Goal: Task Accomplishment & Management: Use online tool/utility

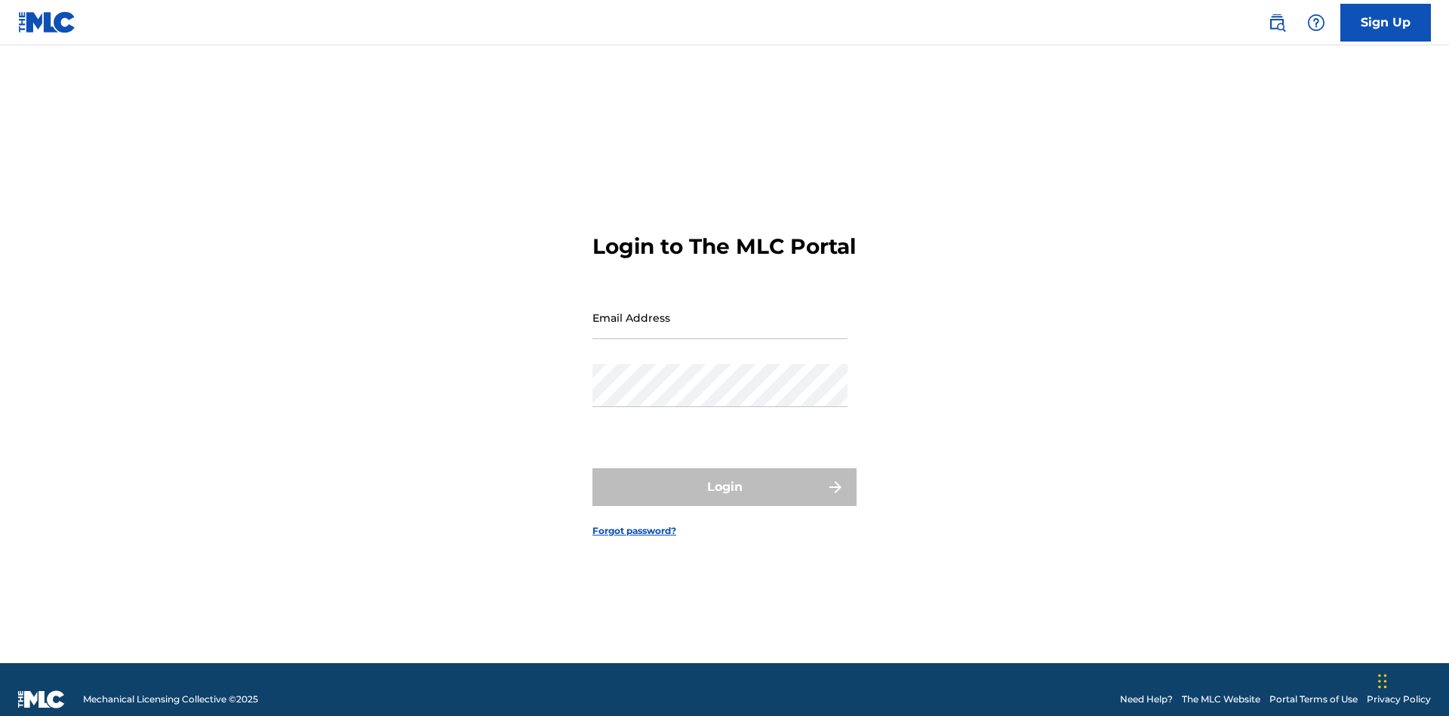
scroll to position [20, 0]
click at [720, 310] on input "Email Address" at bounding box center [720, 317] width 255 height 43
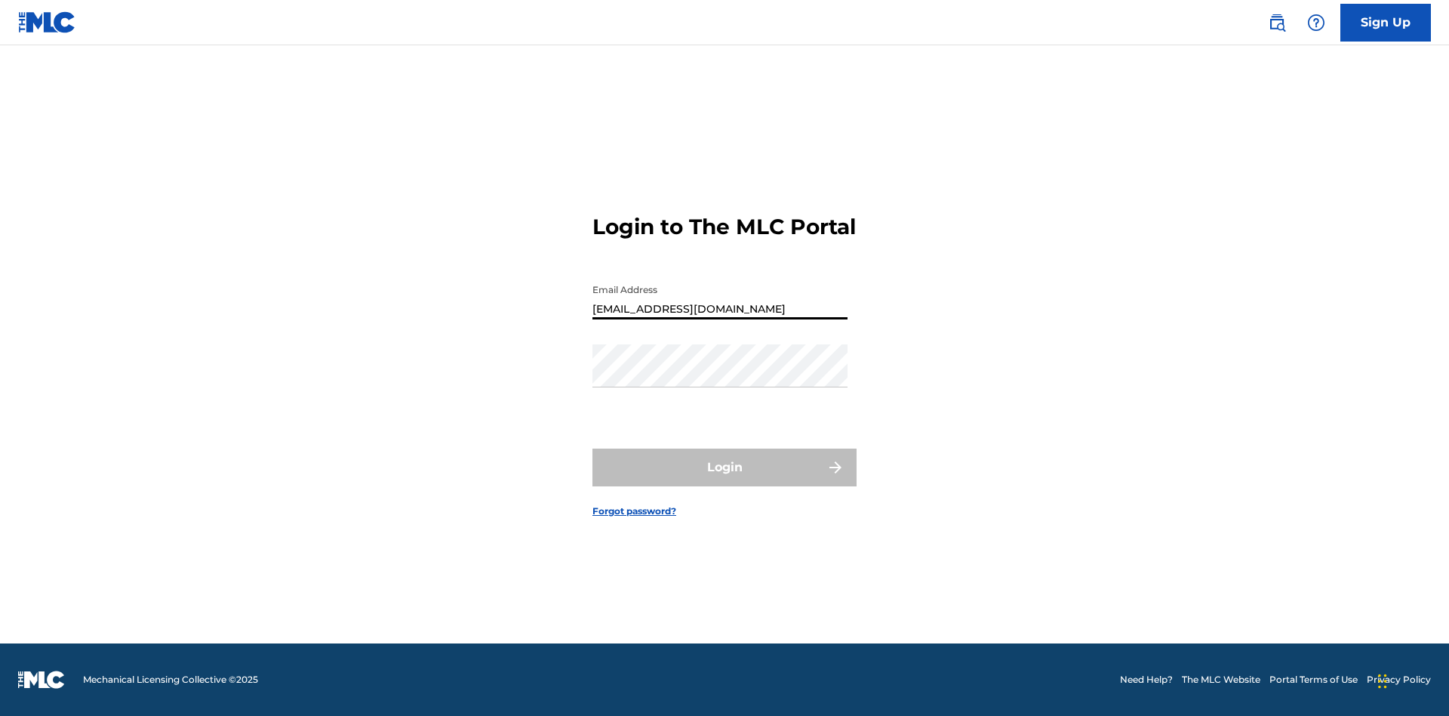
type input "Duke.McTesterson@gmail.com"
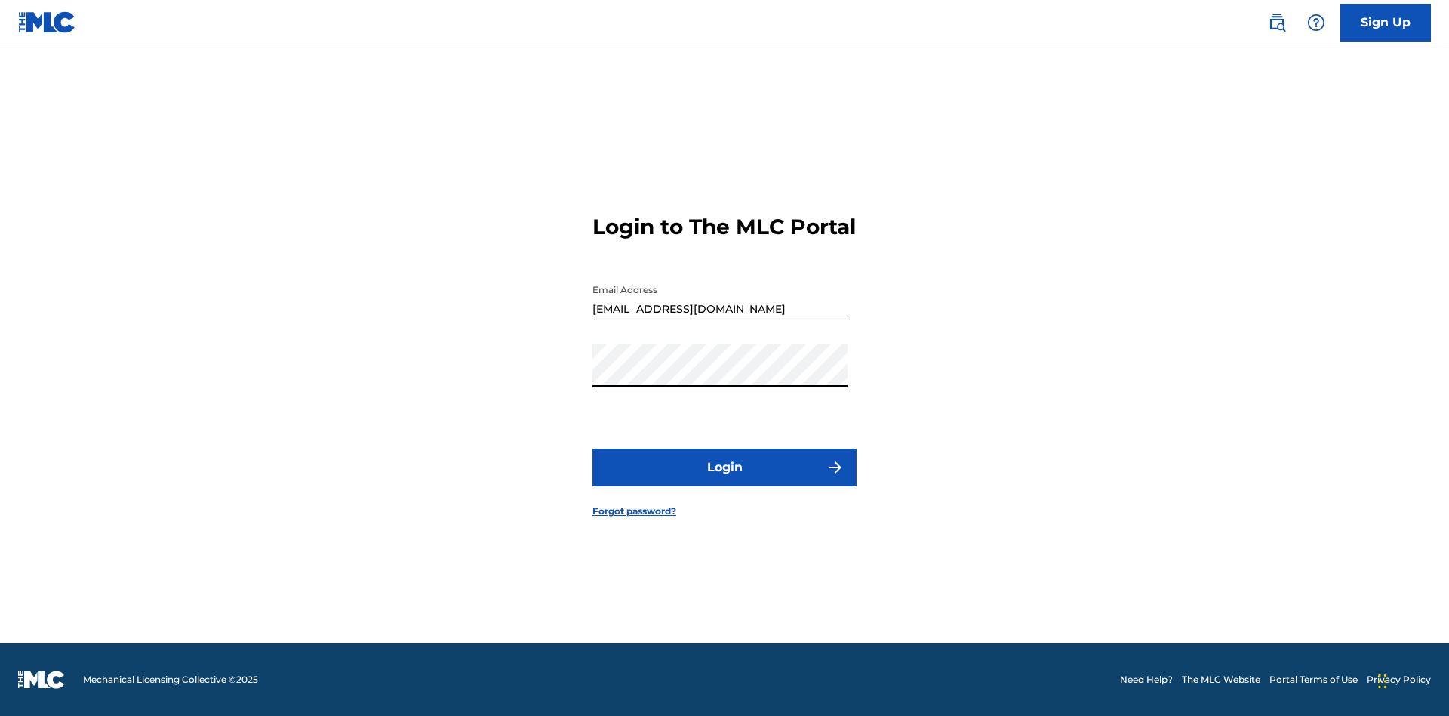
click at [725, 480] on button "Login" at bounding box center [725, 467] width 264 height 38
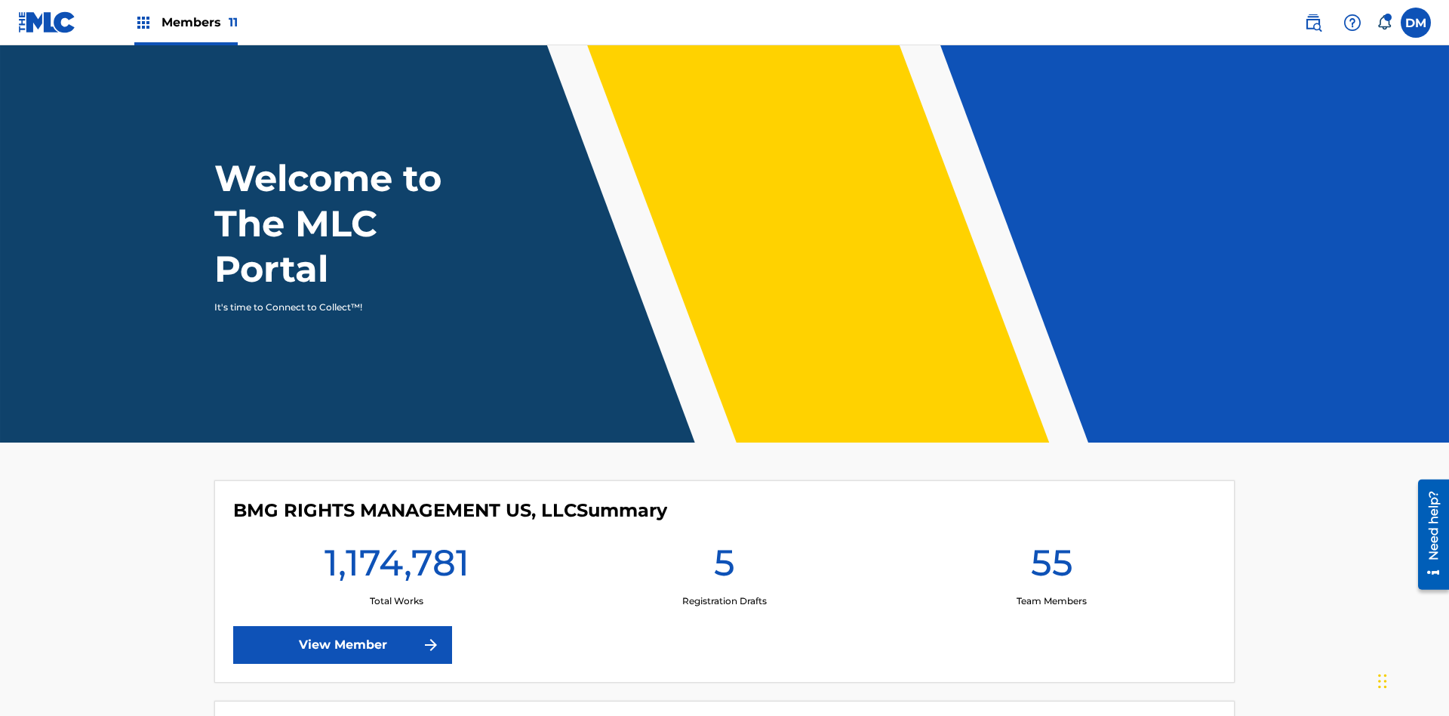
click at [186, 22] on span "Members 11" at bounding box center [200, 22] width 76 height 17
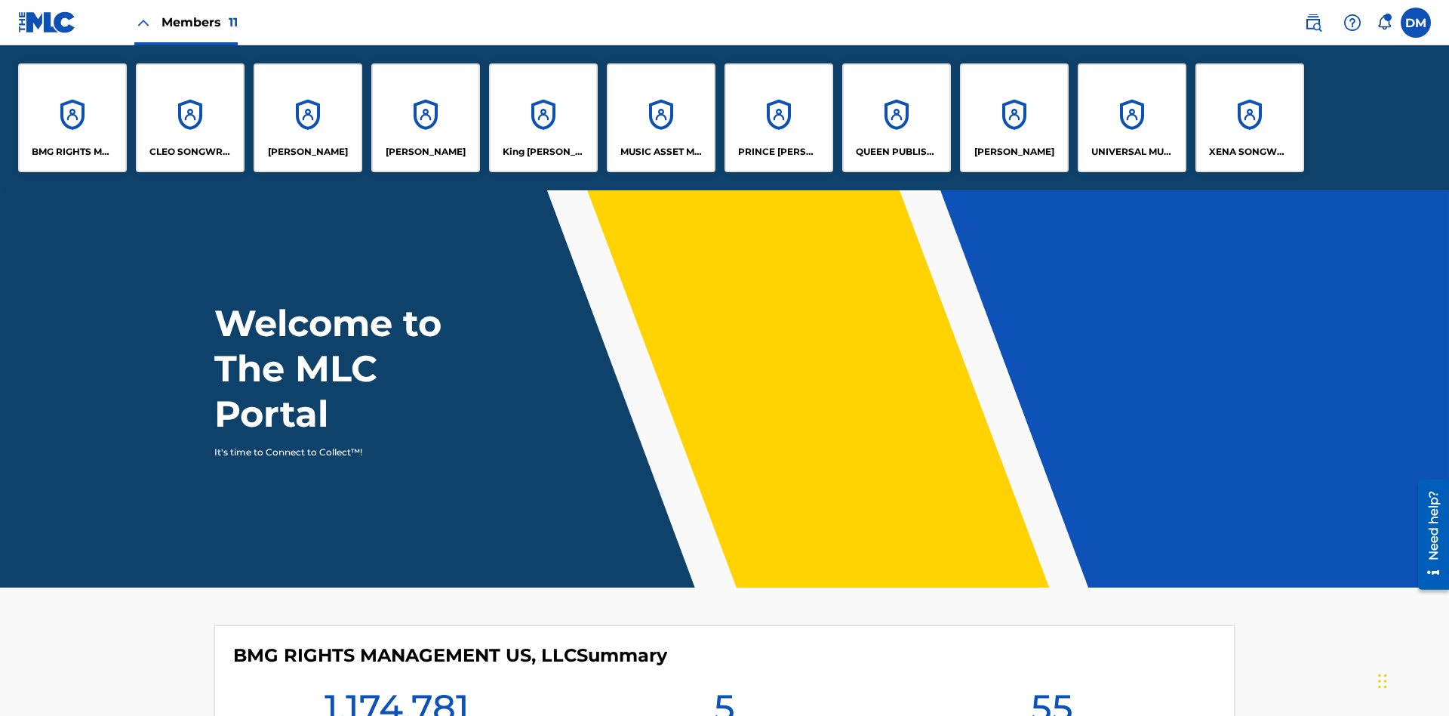
click at [543, 152] on p "King McTesterson" at bounding box center [544, 152] width 82 height 14
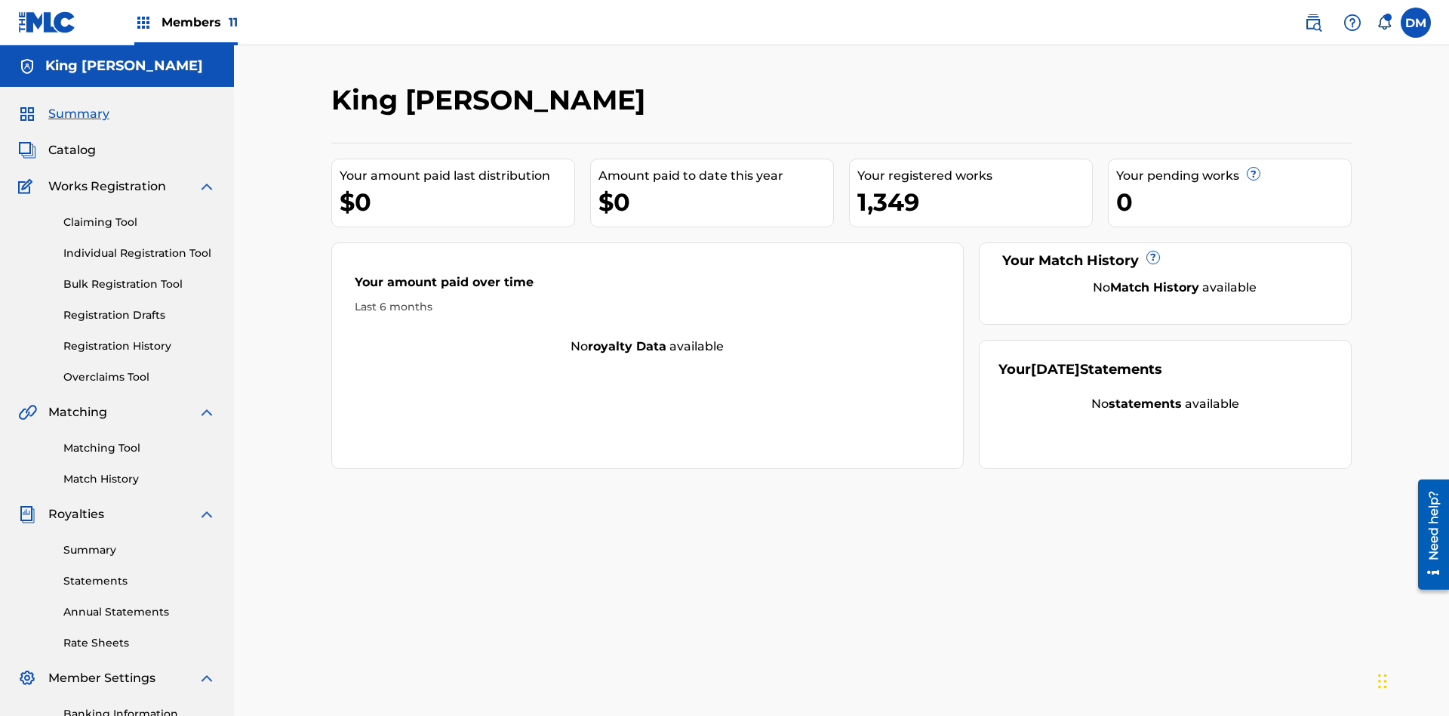
click at [140, 214] on link "Claiming Tool" at bounding box center [139, 222] width 152 height 16
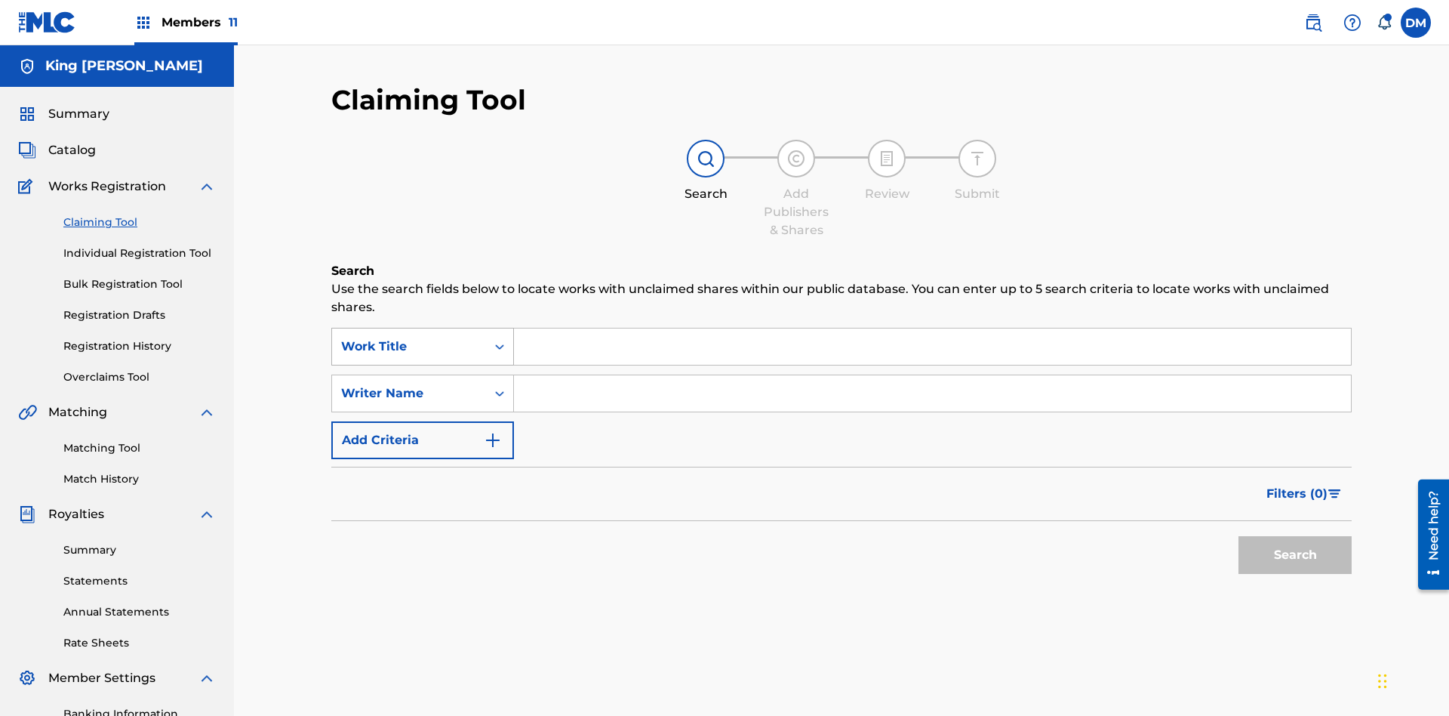
click at [409, 337] on div "Work Title" at bounding box center [409, 346] width 136 height 18
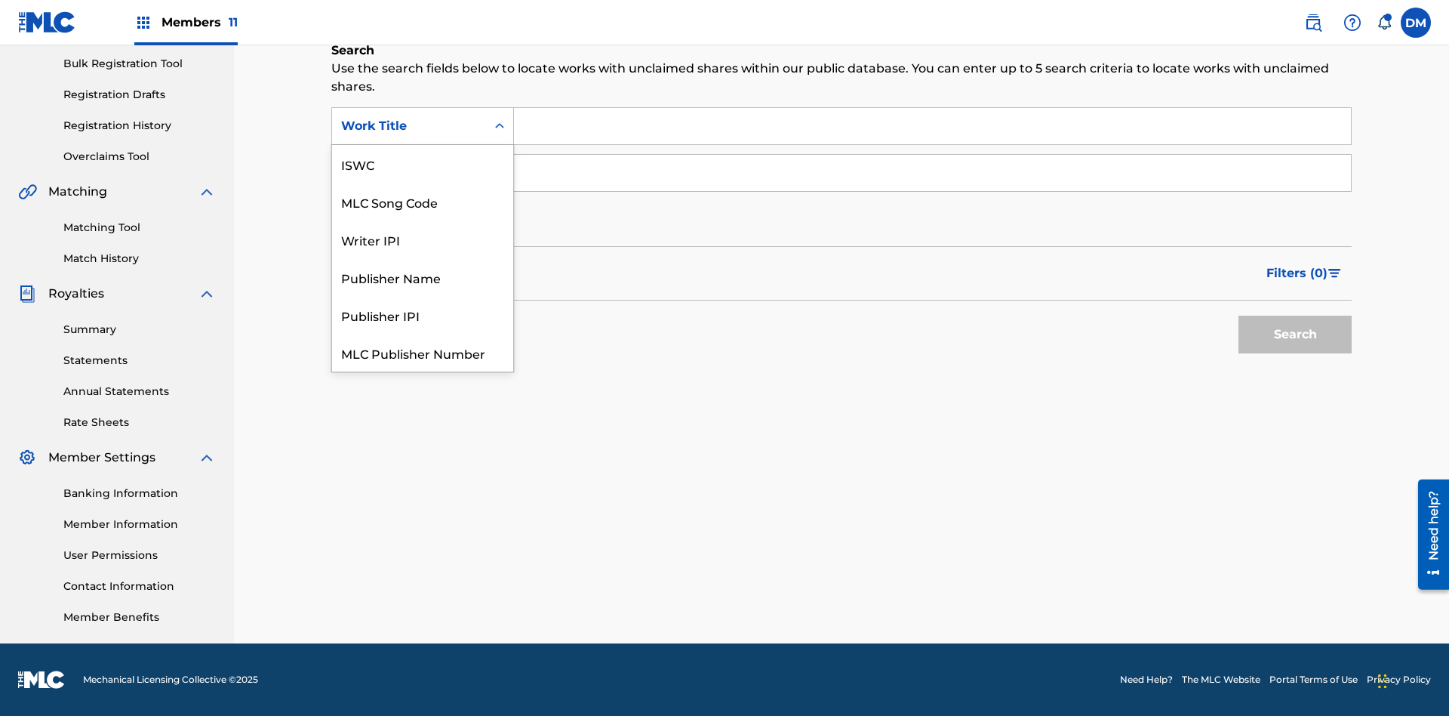
scroll to position [38, 0]
click at [423, 145] on div "ISWC" at bounding box center [422, 126] width 181 height 38
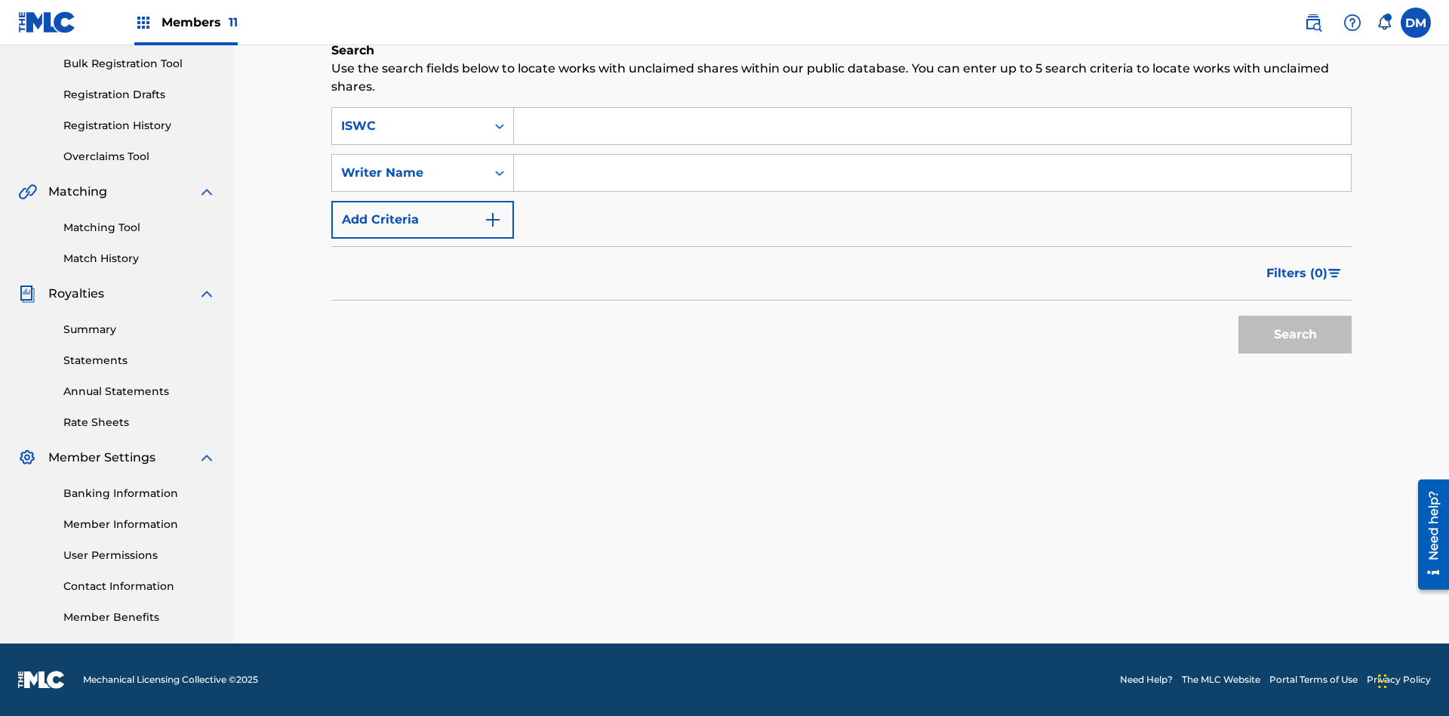
scroll to position [0, 0]
click at [932, 126] on input "Search Form" at bounding box center [932, 126] width 837 height 36
type input "T9645292484"
click at [1295, 334] on button "Search" at bounding box center [1295, 335] width 113 height 38
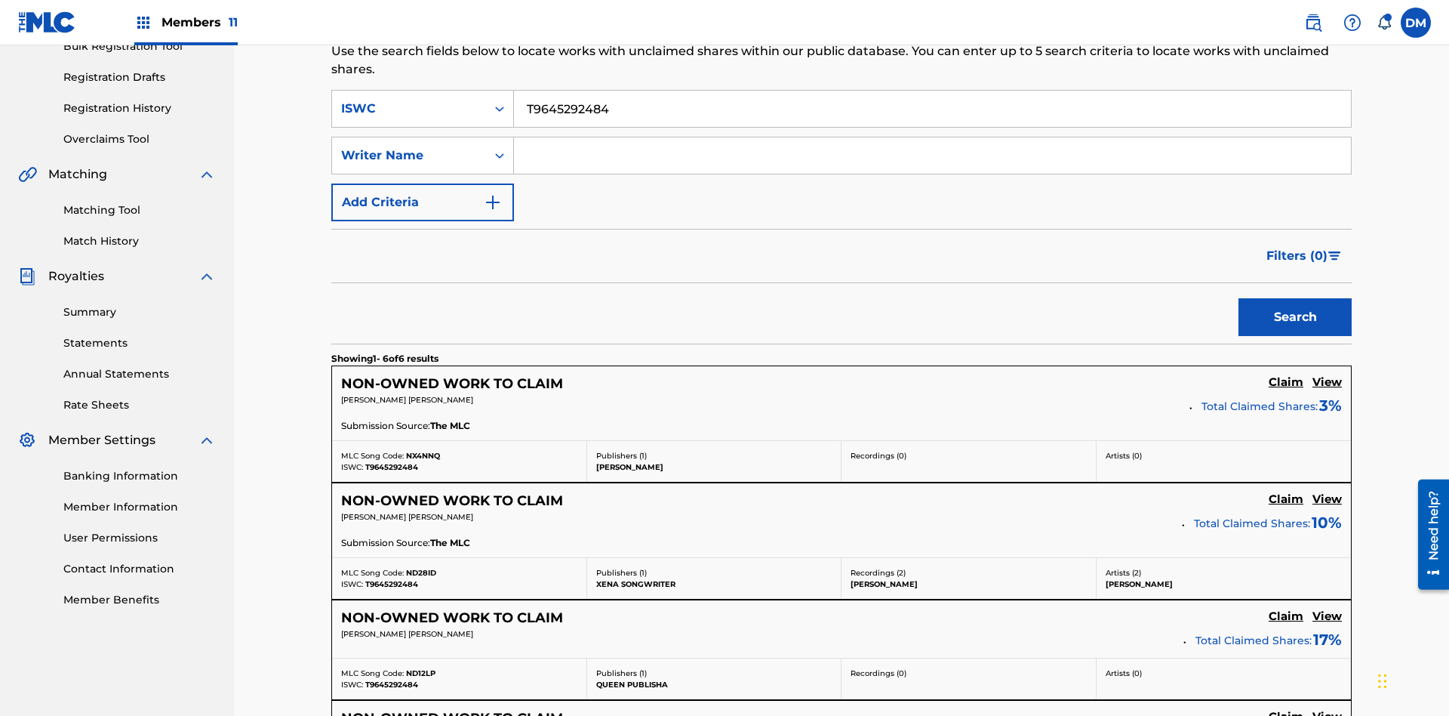
click at [932, 109] on input "T9645292484" at bounding box center [932, 109] width 837 height 36
click at [932, 137] on input "Search Form" at bounding box center [932, 155] width 837 height 36
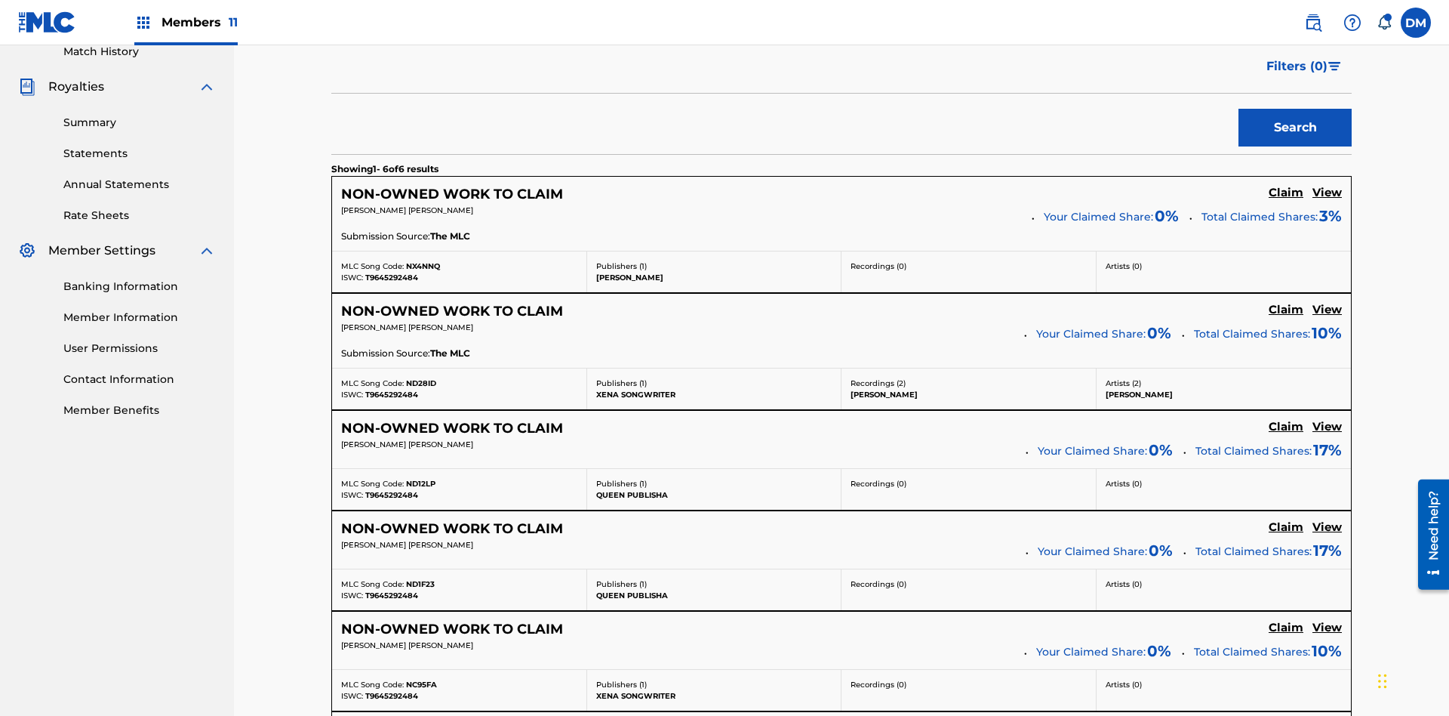
type input "TOM ZACHARY SEBASTIAN POHJOLA"
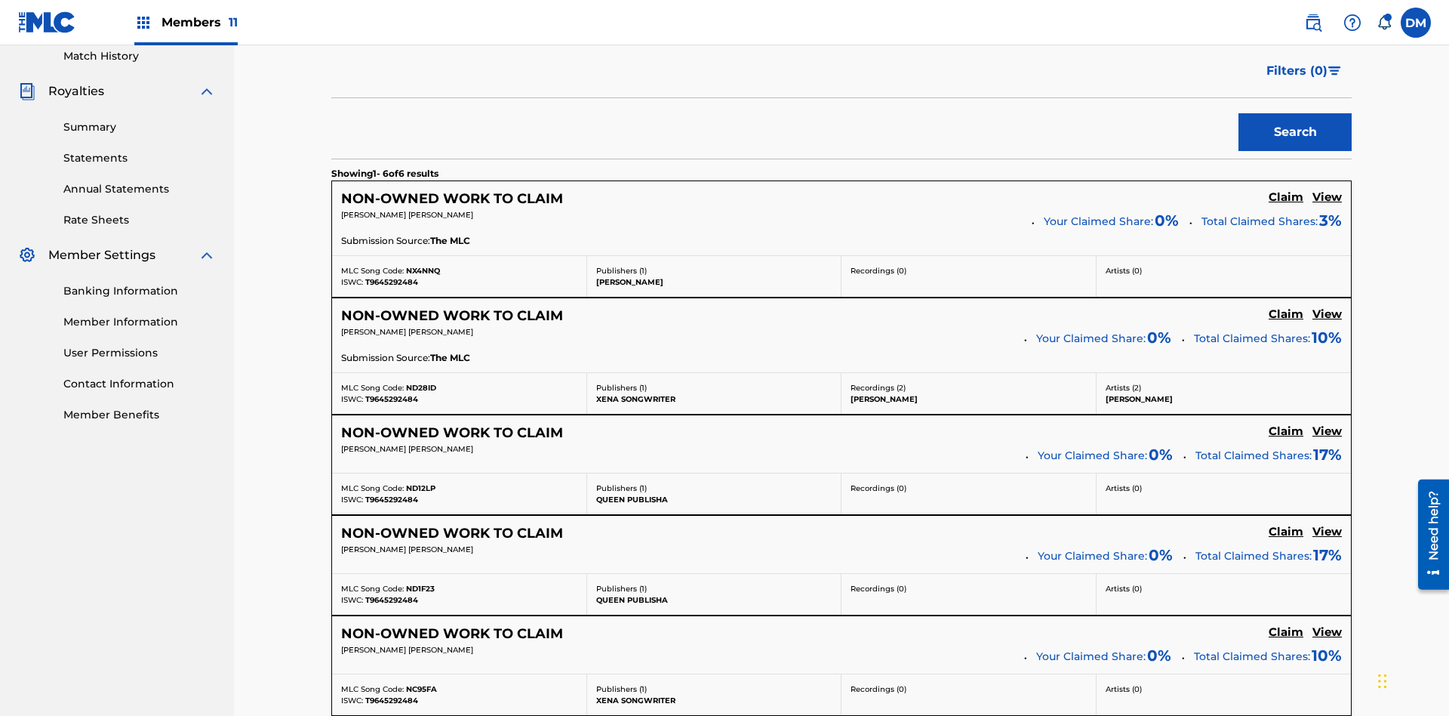
click at [1295, 113] on button "Search" at bounding box center [1295, 132] width 113 height 38
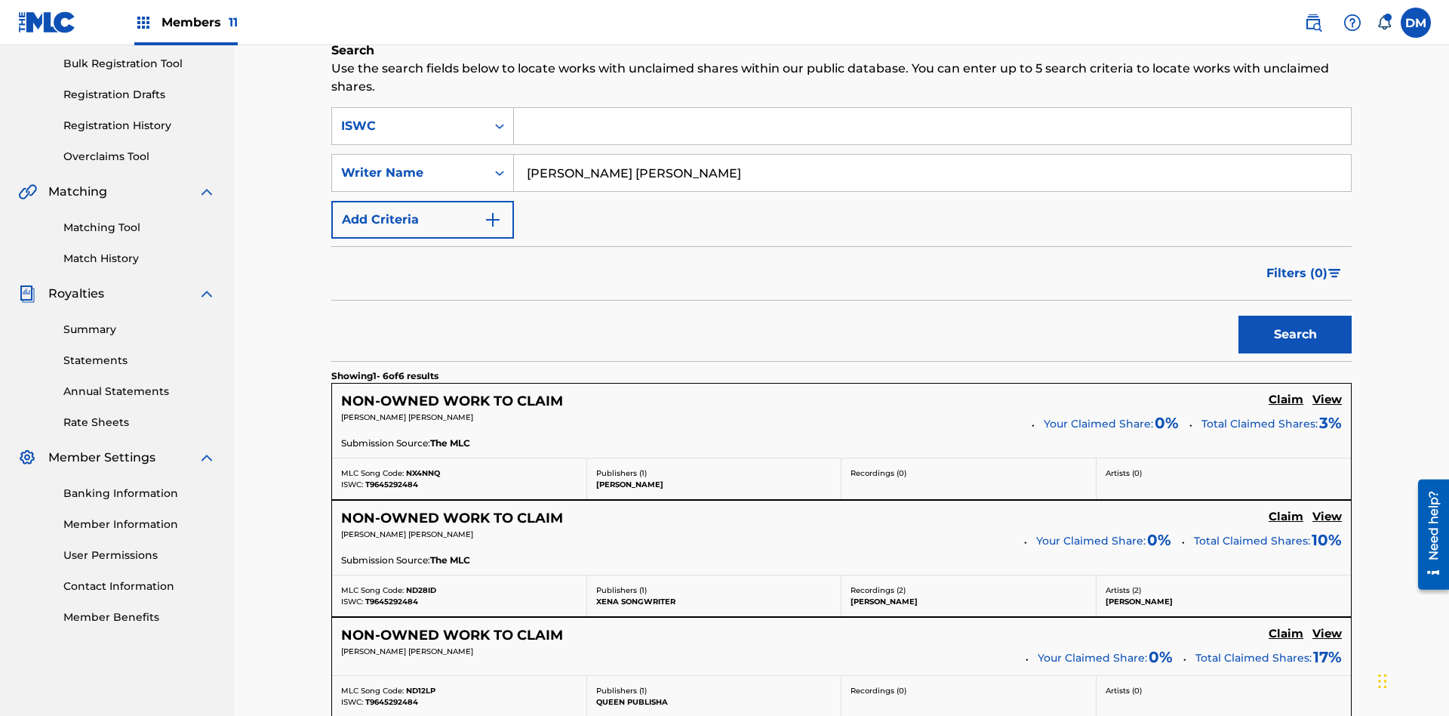
click at [932, 155] on input "TOM ZACHARY SEBASTIAN POHJOLA" at bounding box center [932, 173] width 837 height 36
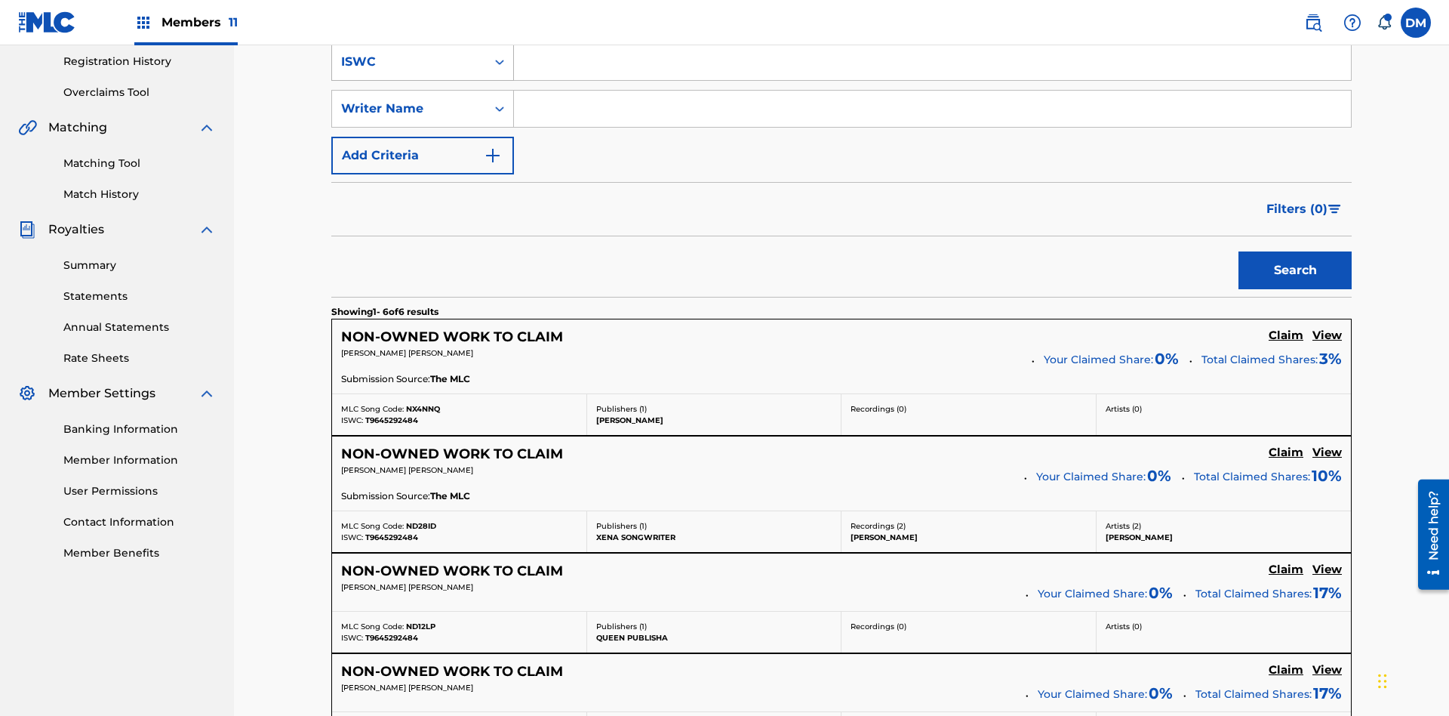
click at [409, 71] on div "ISWC" at bounding box center [409, 62] width 136 height 18
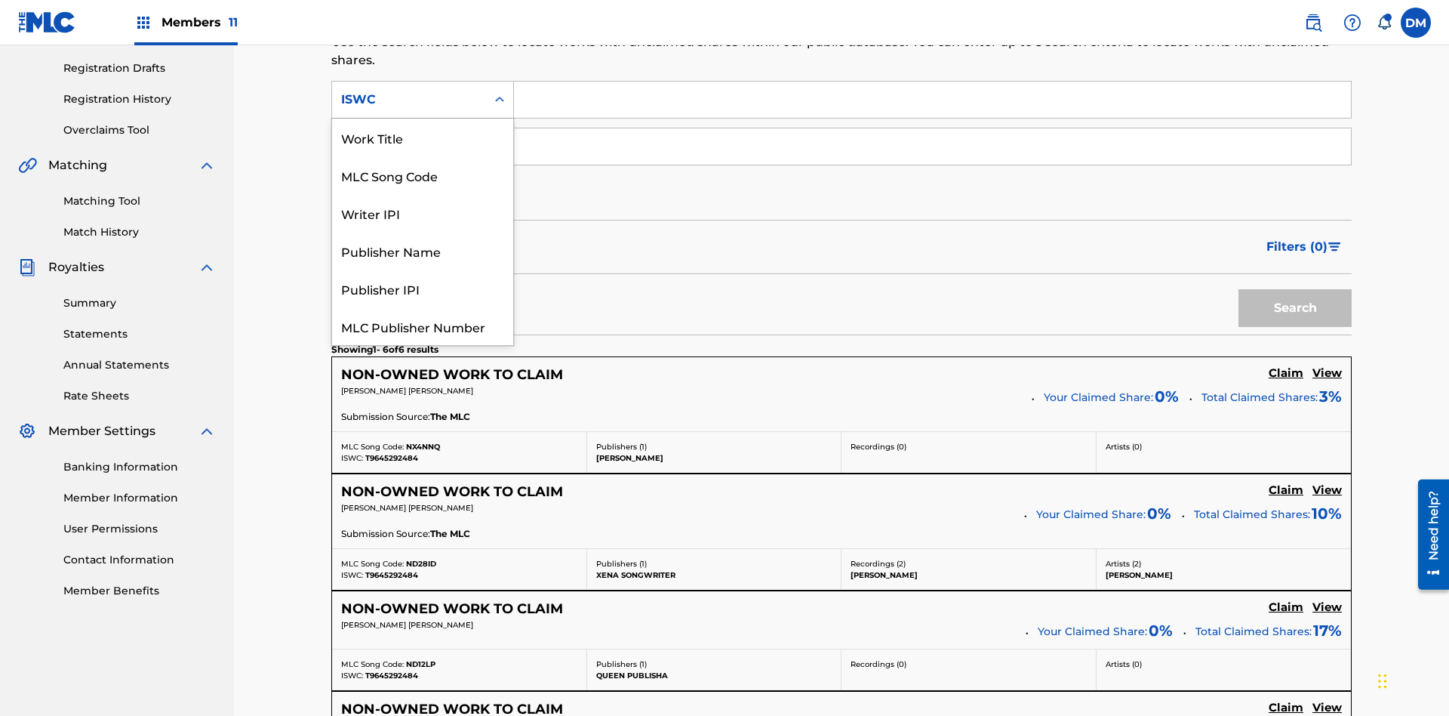
scroll to position [38, 0]
click at [423, 119] on div "Work Title" at bounding box center [422, 100] width 181 height 38
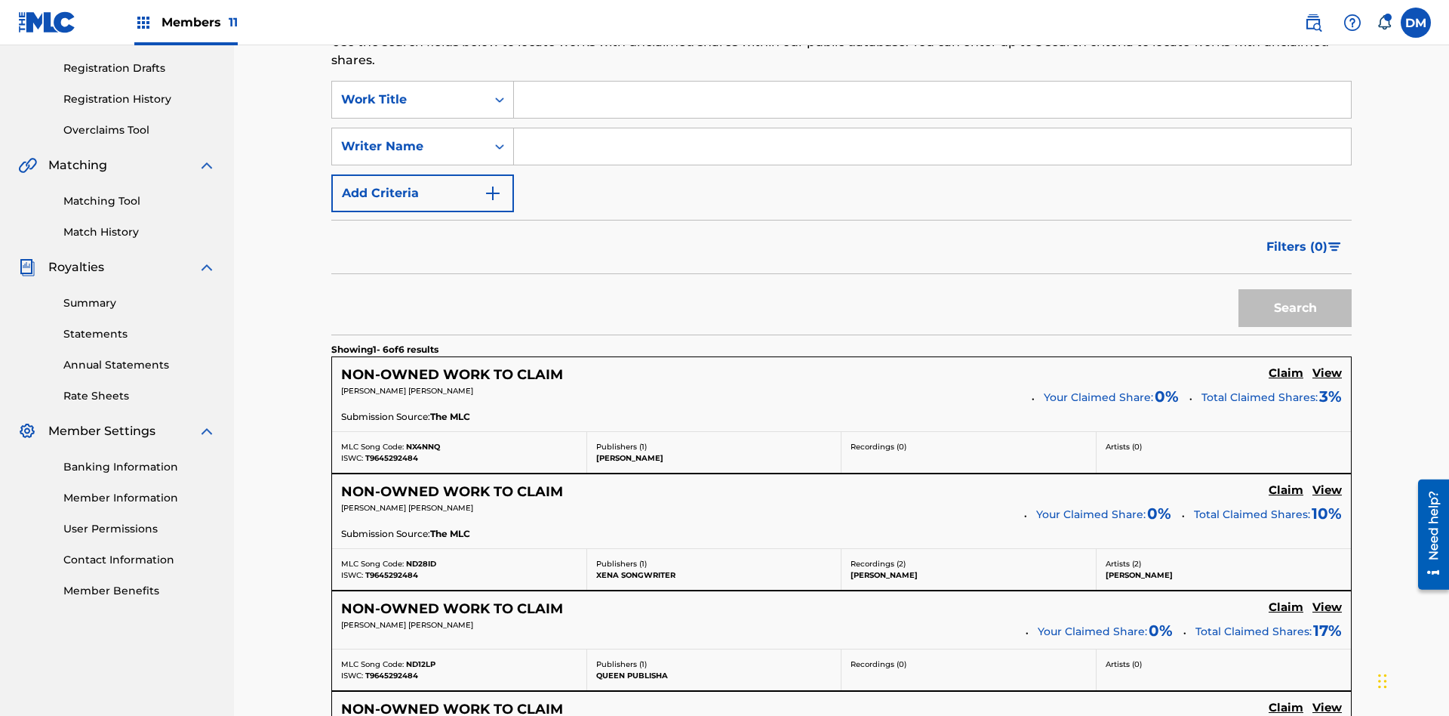
scroll to position [0, 0]
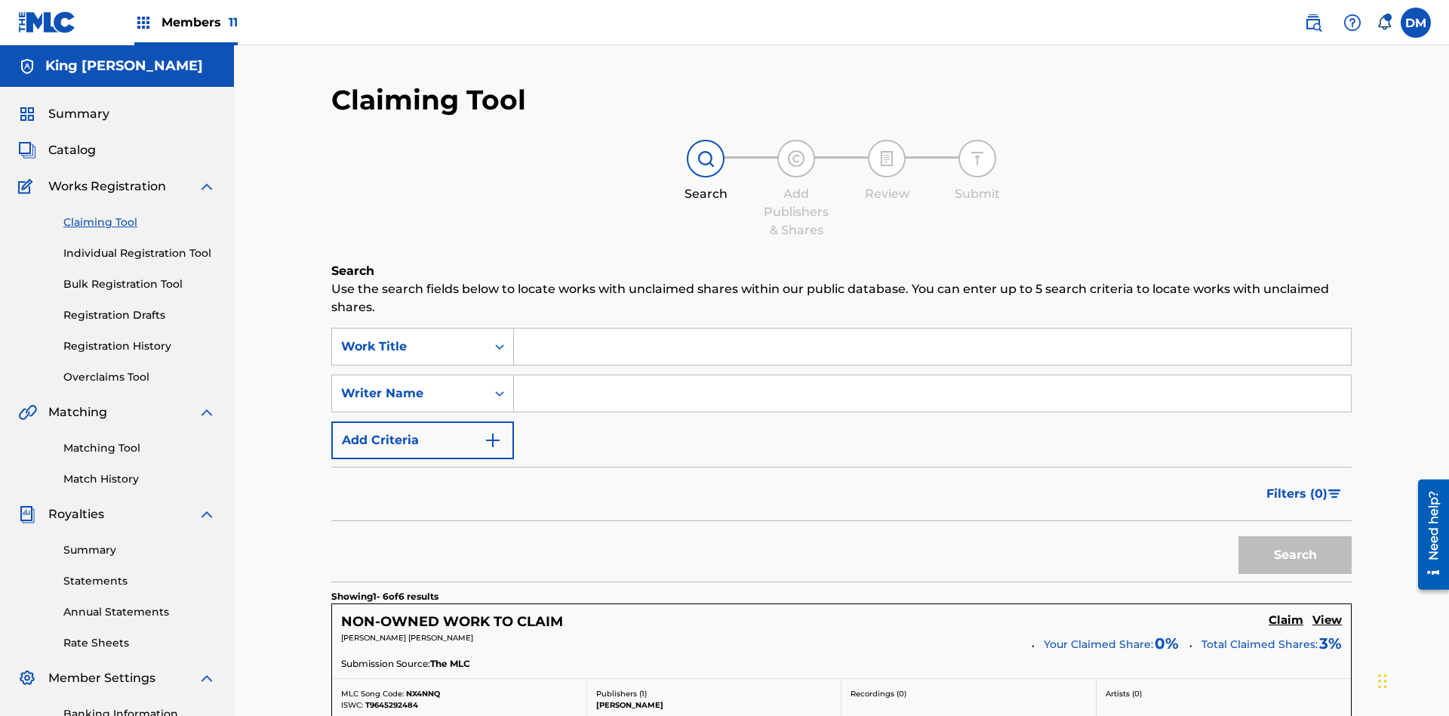
click at [932, 328] on input "Search Form" at bounding box center [932, 346] width 837 height 36
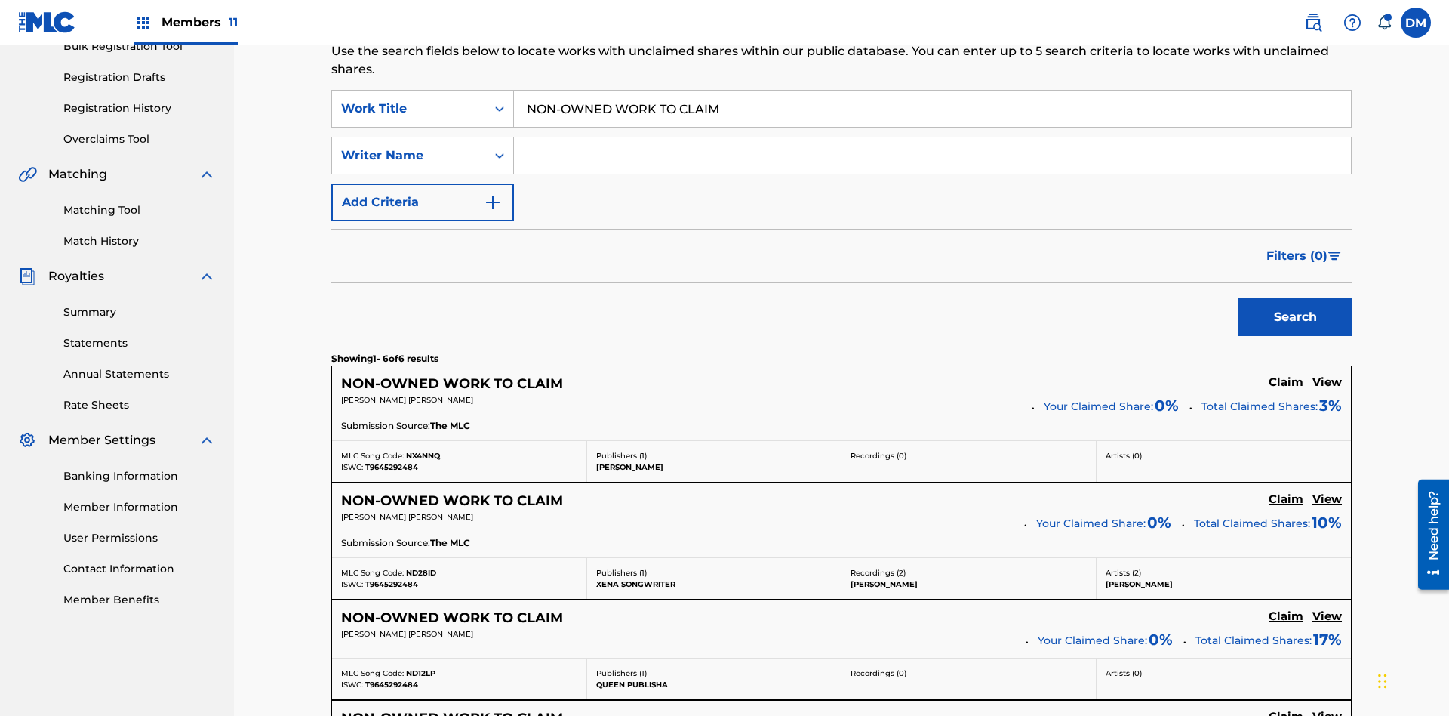
type input "NON-OWNED WORK TO CLAIM"
click at [1295, 298] on button "Search" at bounding box center [1295, 317] width 113 height 38
click at [932, 109] on input "NON-OWNED WORK TO CLAIM" at bounding box center [932, 109] width 837 height 36
click at [409, 100] on div "Work Title" at bounding box center [409, 109] width 136 height 18
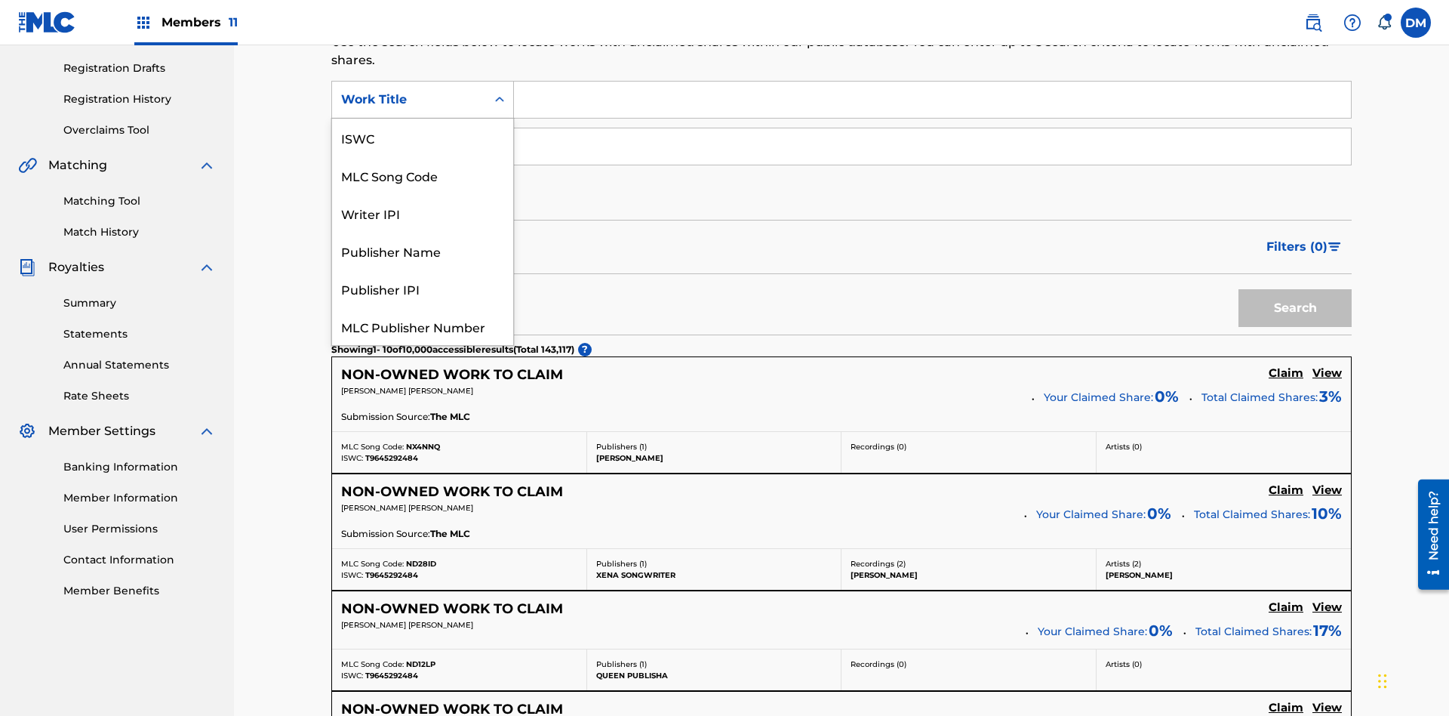
scroll to position [38, 0]
click at [423, 137] on div "MLC Song Code" at bounding box center [422, 138] width 181 height 38
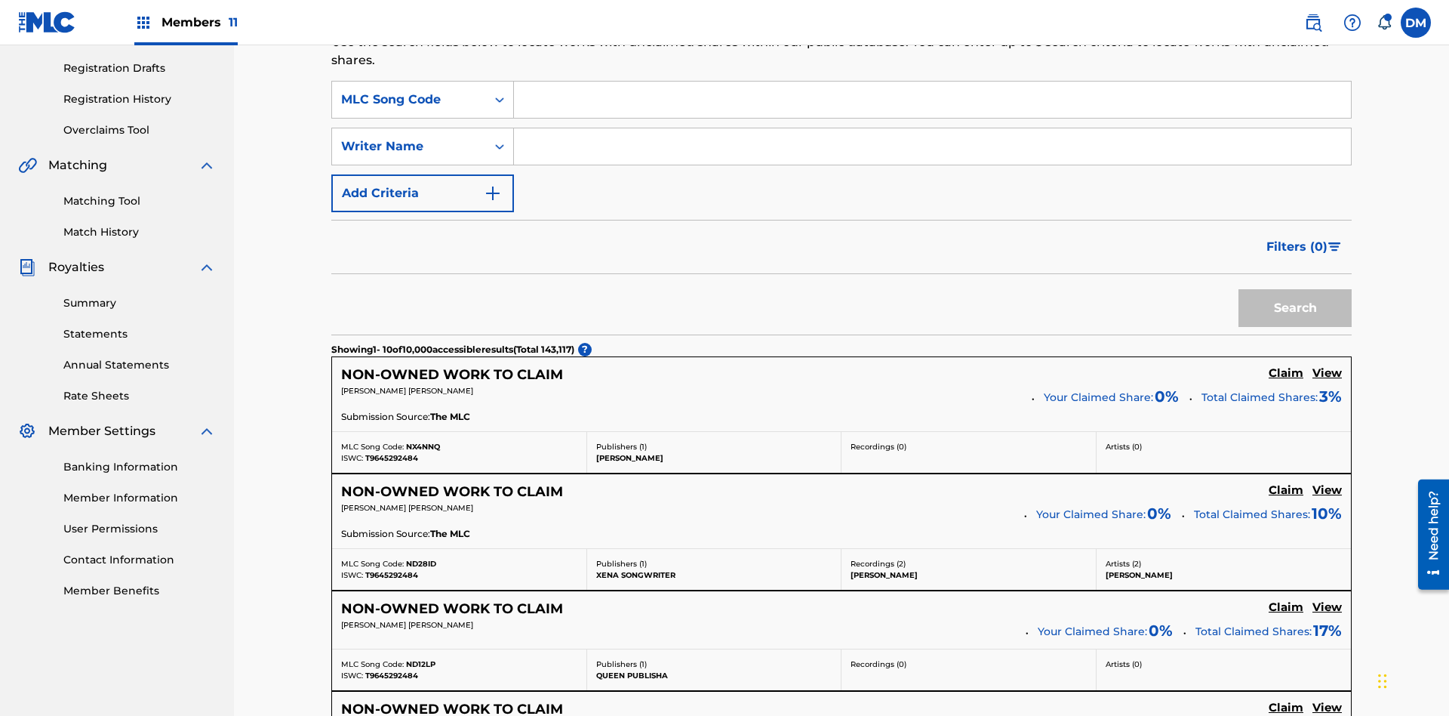
click at [932, 109] on input "Search Form" at bounding box center [932, 100] width 837 height 36
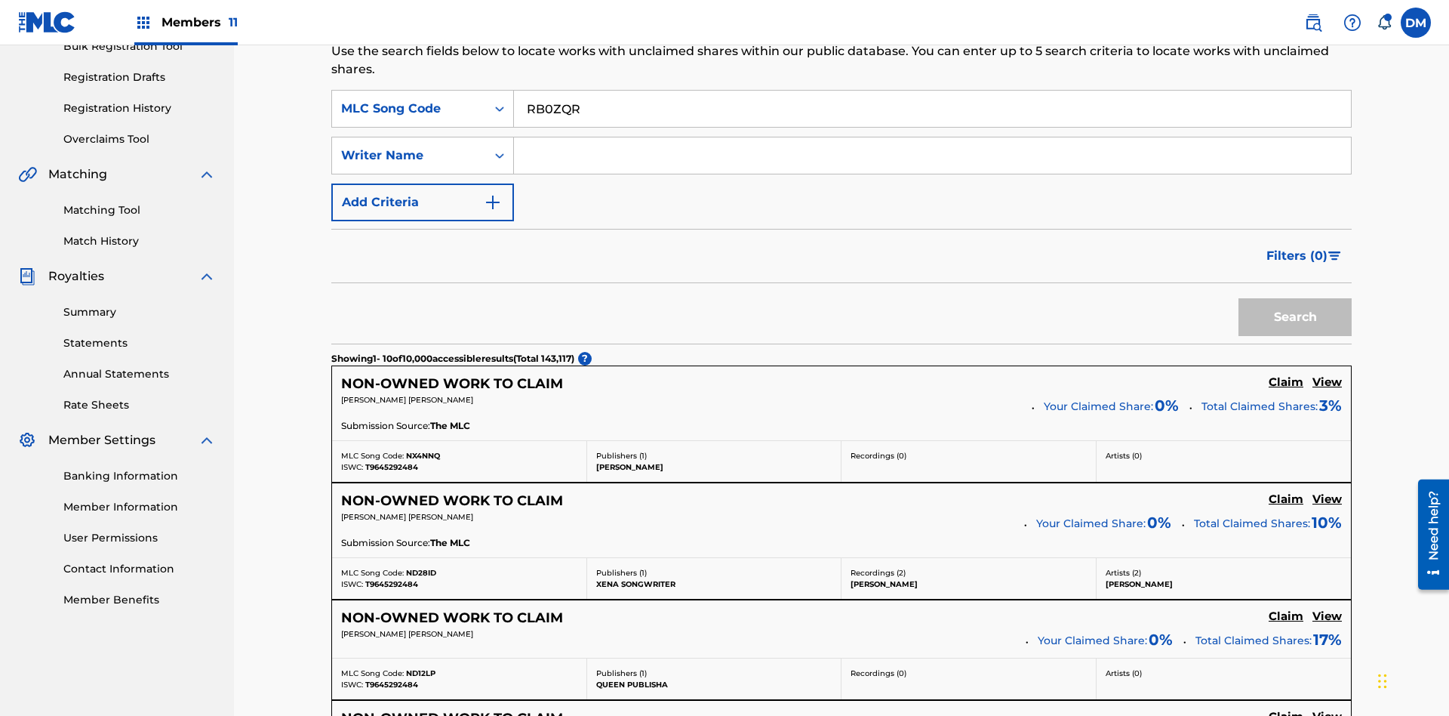
type input "RB0ZQR"
click at [1295, 298] on button "Search" at bounding box center [1295, 317] width 113 height 38
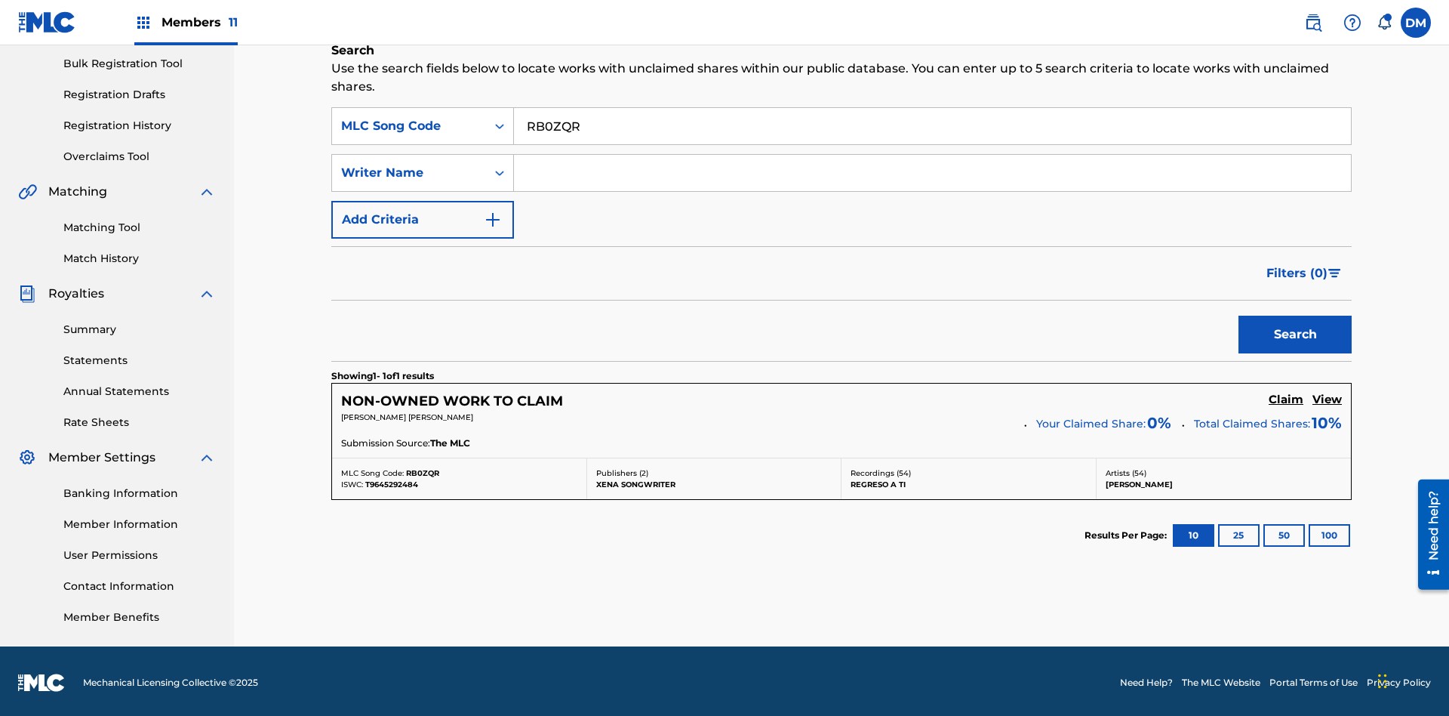
scroll to position [223, 0]
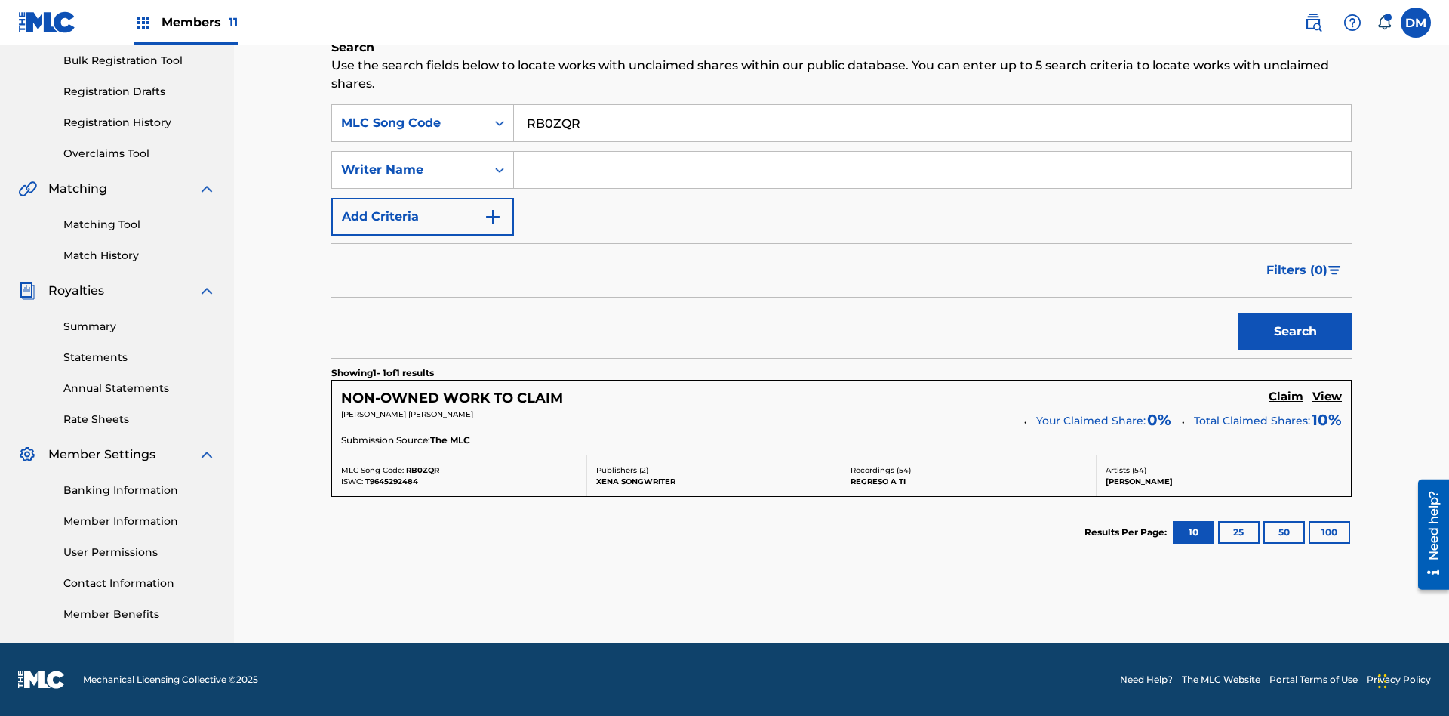
click at [932, 123] on input "RB0ZQR" at bounding box center [932, 123] width 837 height 36
click at [409, 123] on div "MLC Song Code" at bounding box center [409, 123] width 136 height 18
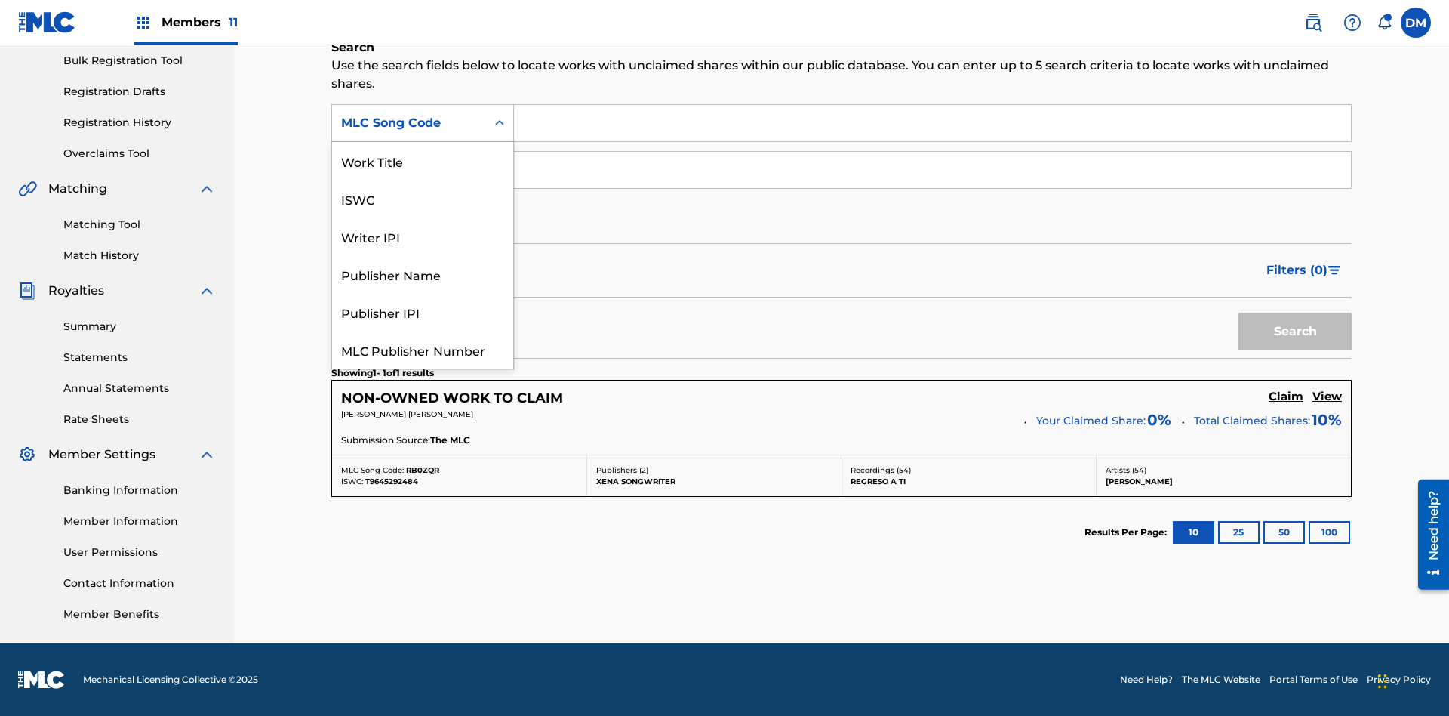
scroll to position [38, 0]
click at [423, 199] on div "Writer IPI" at bounding box center [422, 199] width 181 height 38
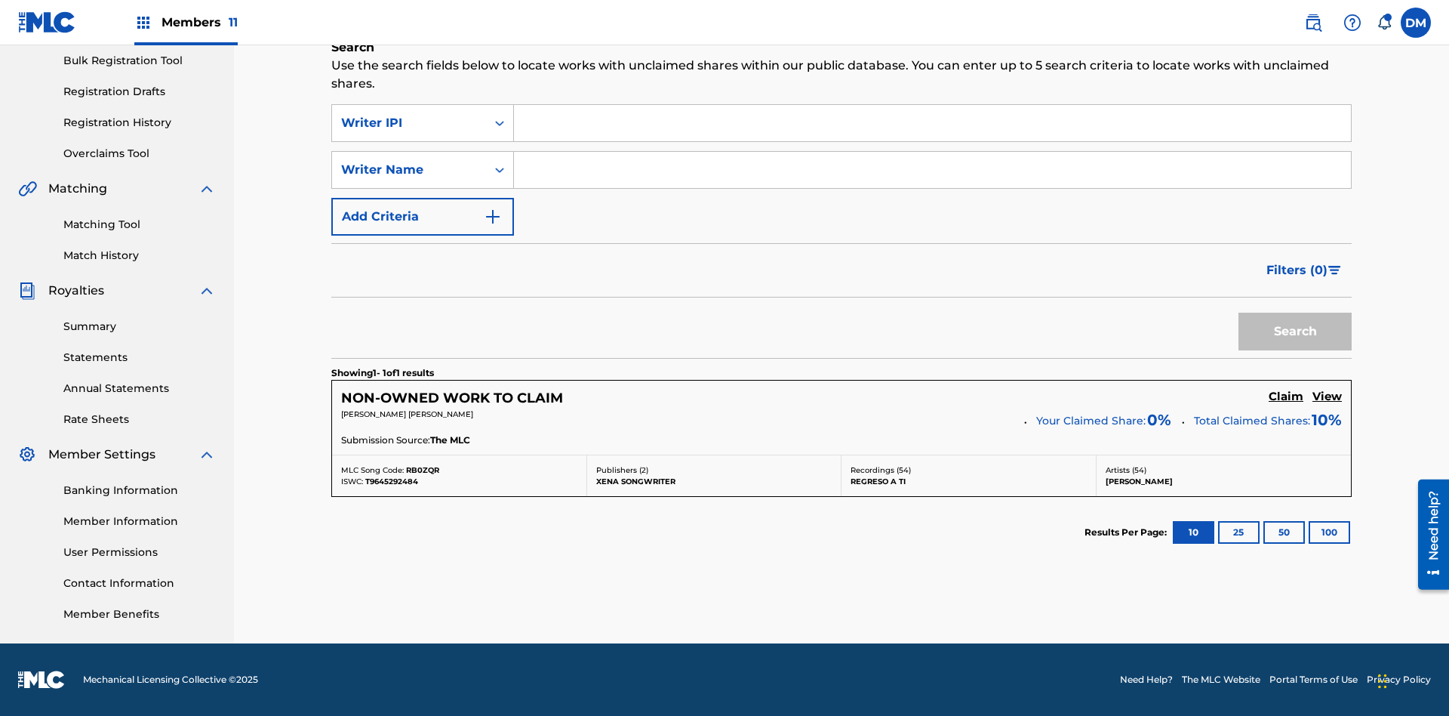
click at [932, 123] on input "Search Form" at bounding box center [932, 123] width 837 height 36
type input "00369275519"
click at [1295, 331] on button "Search" at bounding box center [1295, 331] width 113 height 38
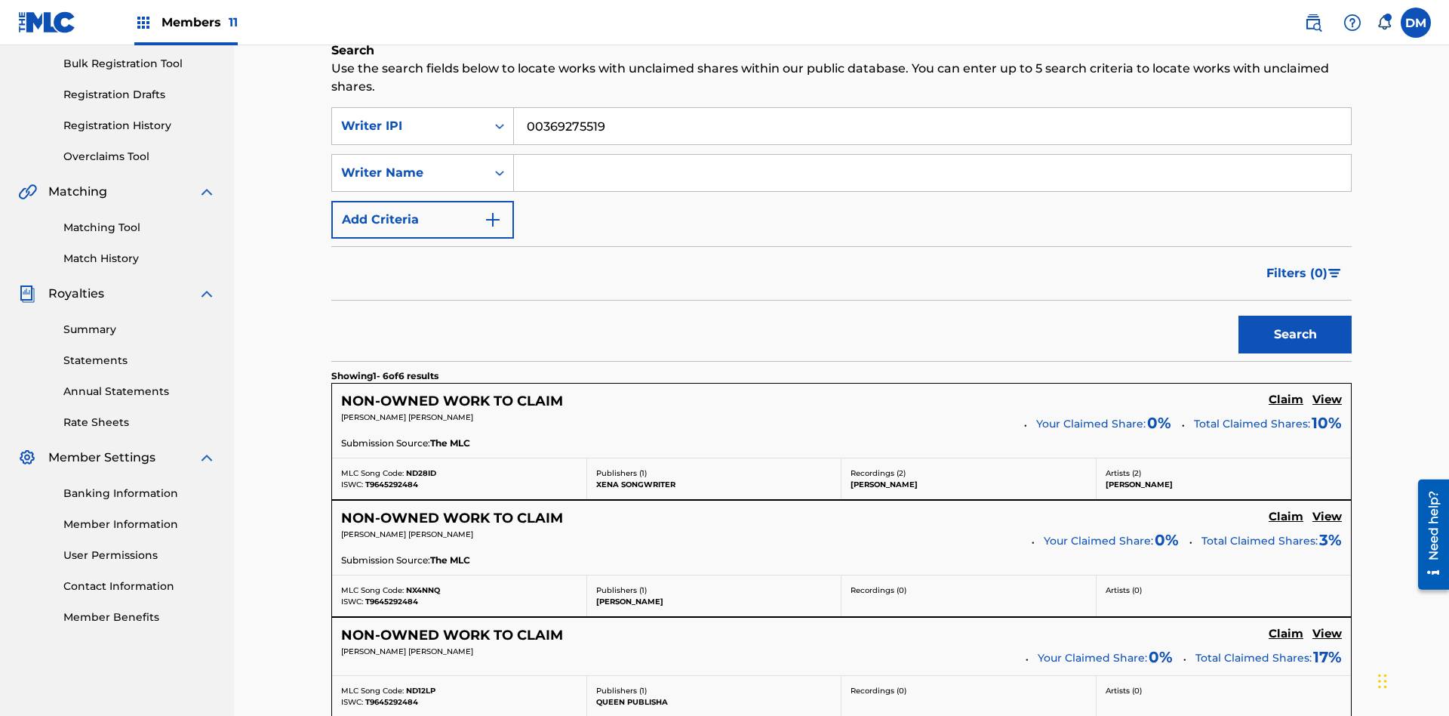
click at [932, 109] on input "00369275519" at bounding box center [932, 126] width 837 height 36
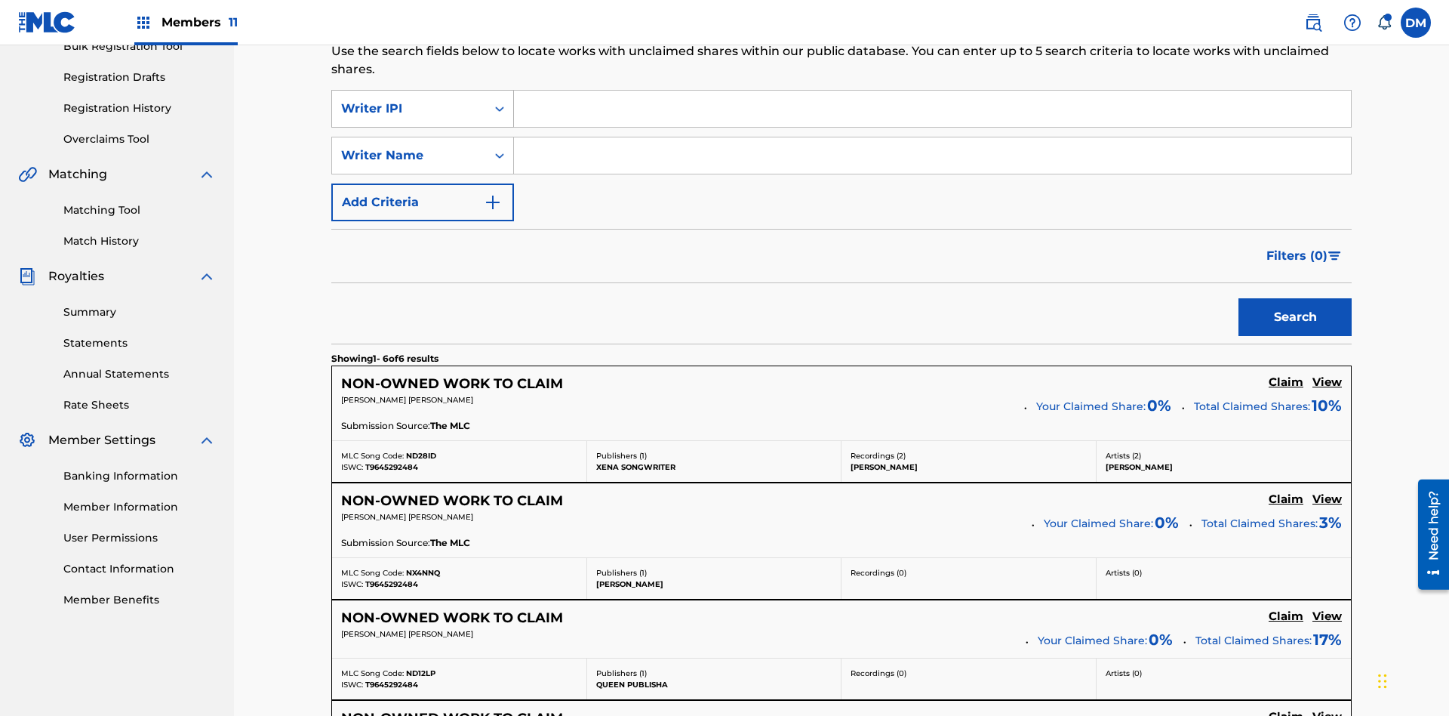
click at [409, 100] on div "Writer IPI" at bounding box center [409, 109] width 136 height 18
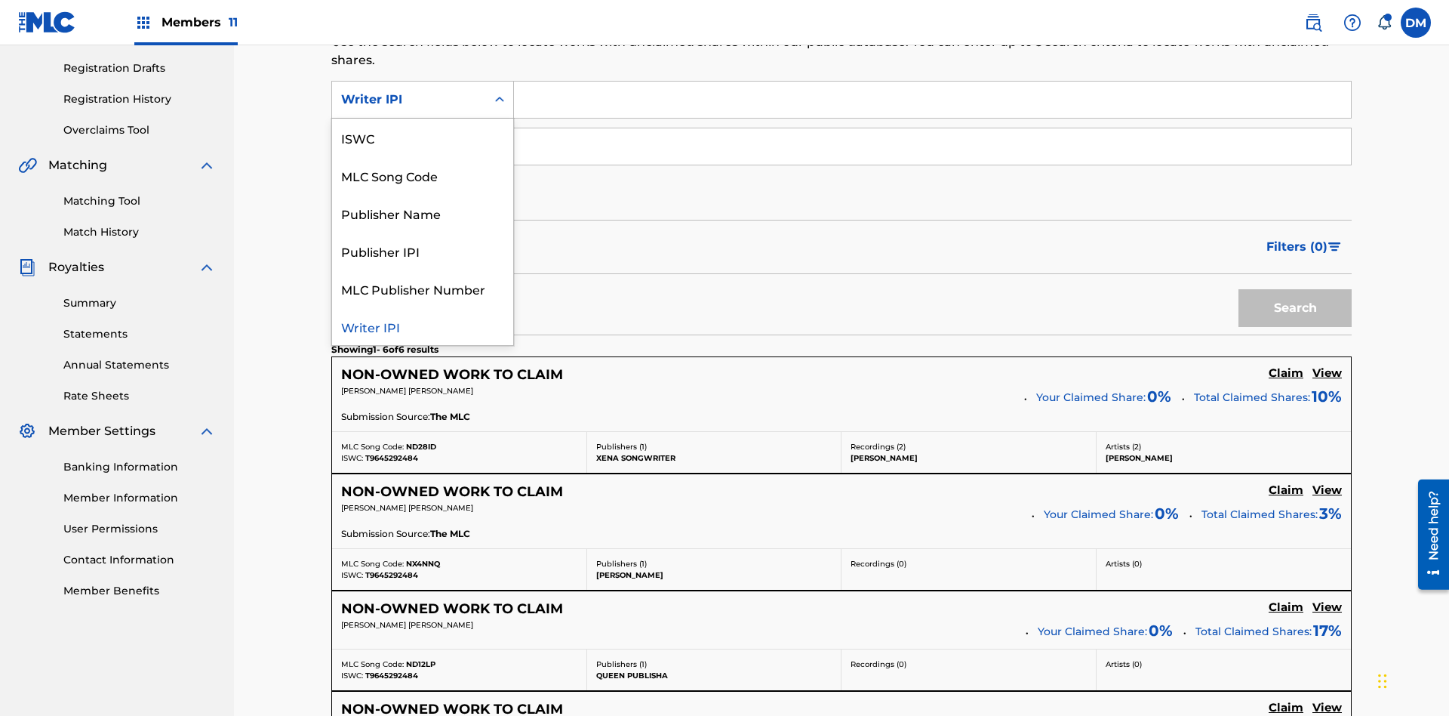
click at [423, 213] on div "Publisher Name" at bounding box center [422, 213] width 181 height 38
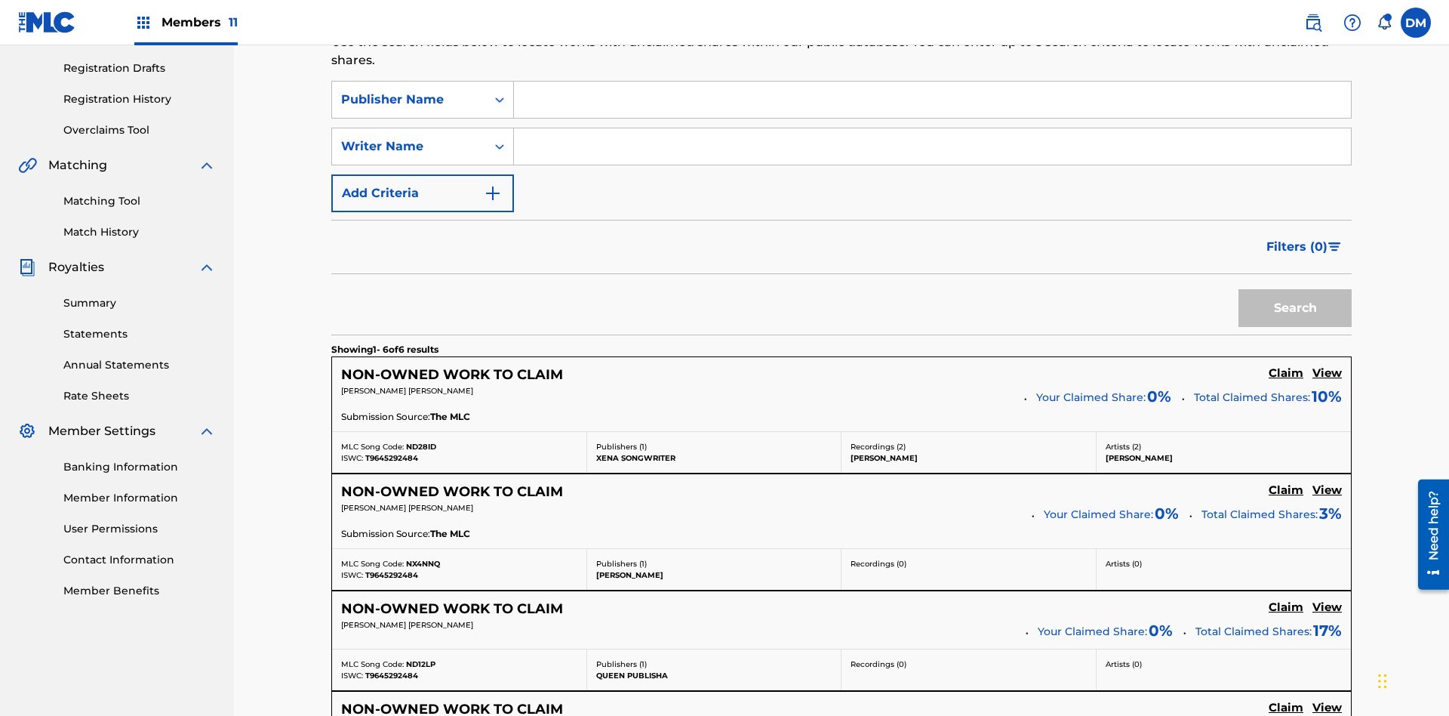
click at [932, 109] on input "Search Form" at bounding box center [932, 100] width 837 height 36
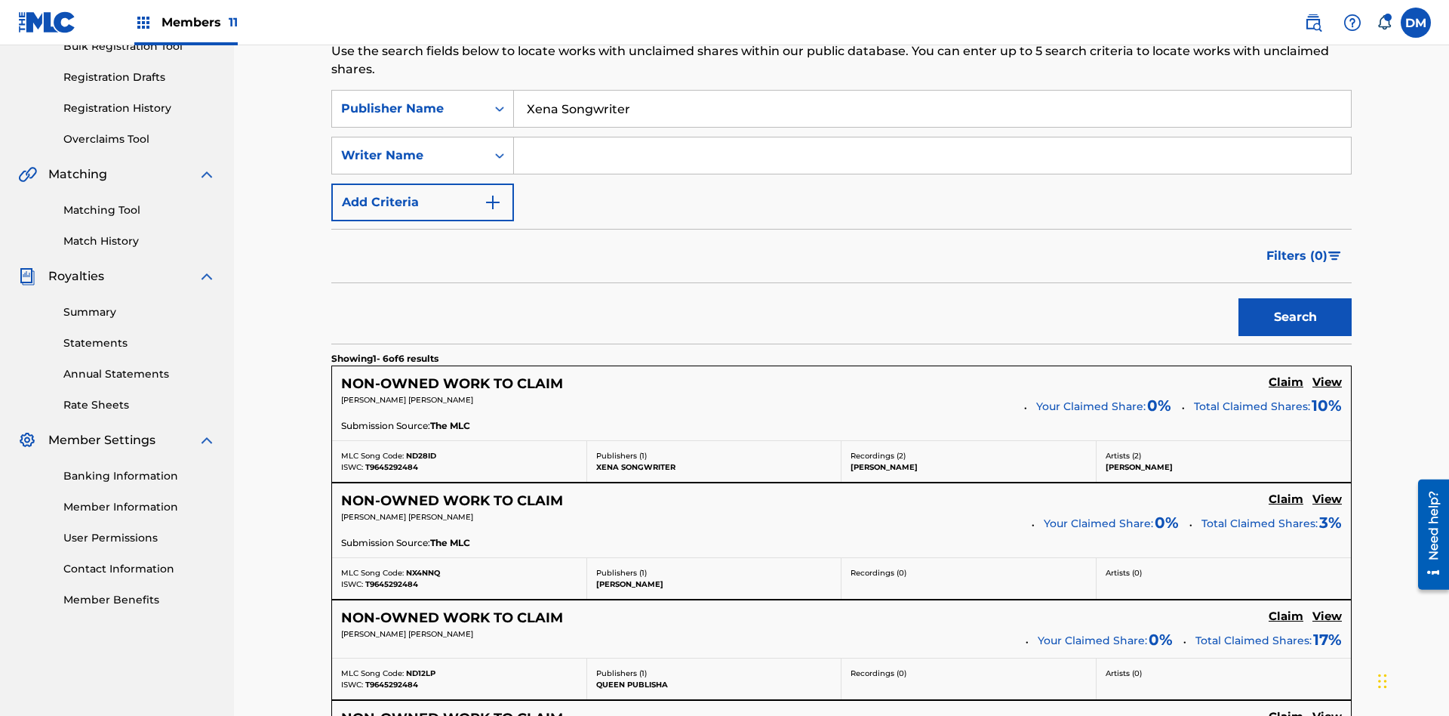
type input "Xena Songwriter"
click at [1295, 298] on button "Search" at bounding box center [1295, 317] width 113 height 38
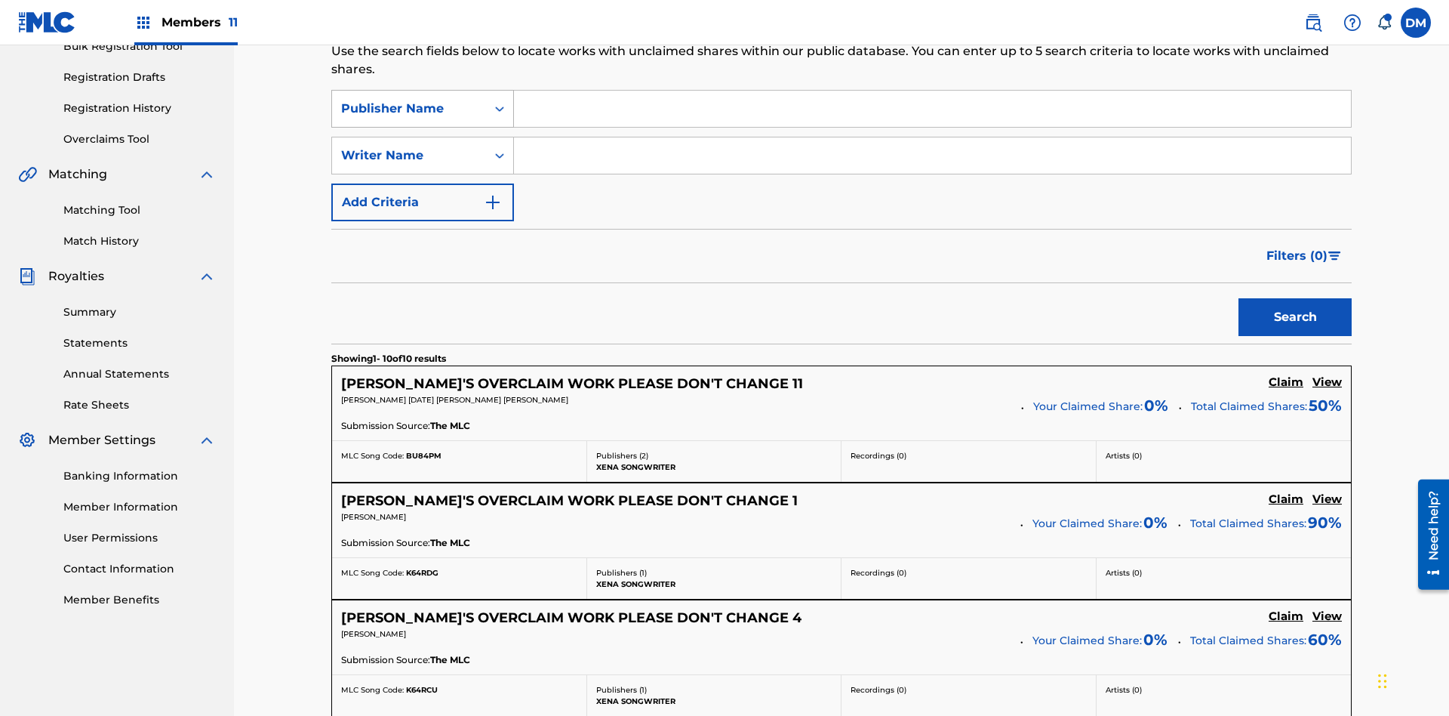
click at [409, 100] on div "Publisher Name" at bounding box center [409, 109] width 136 height 18
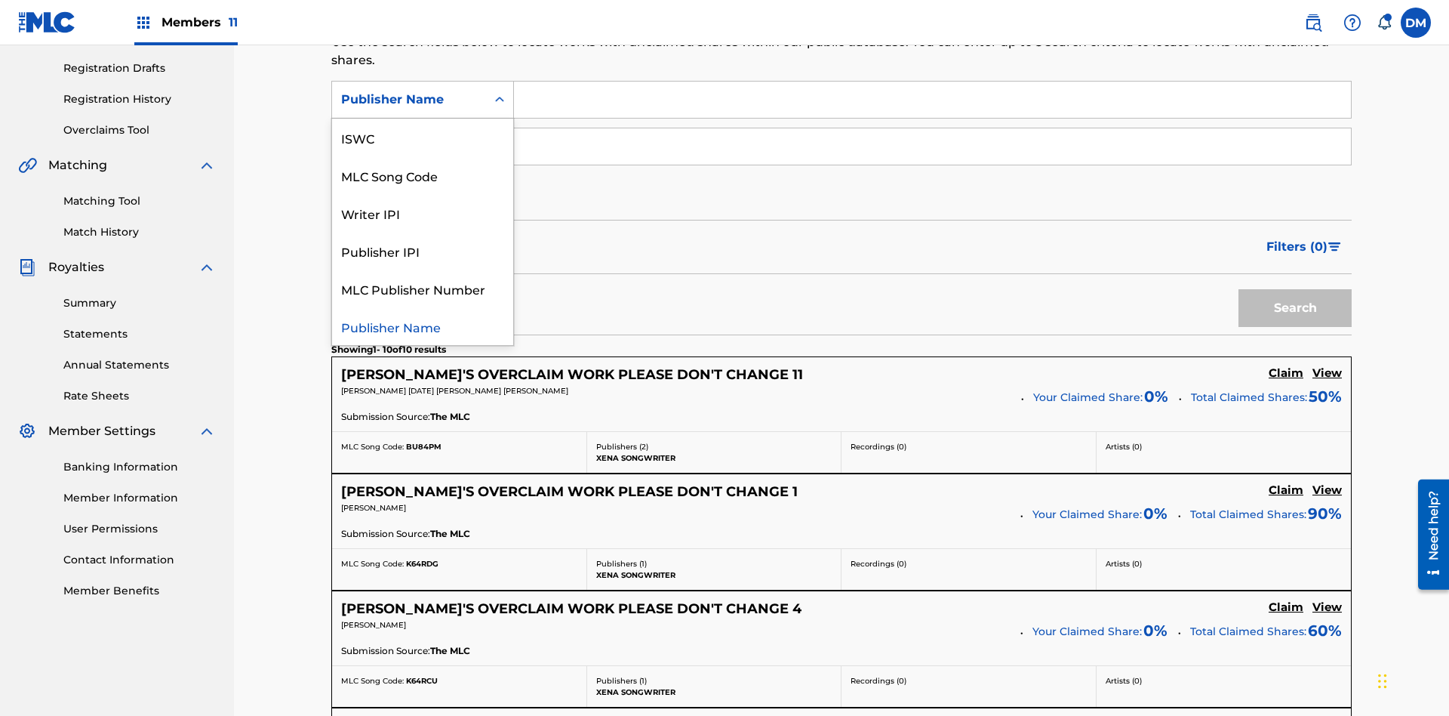
click at [423, 251] on div "Publisher IPI" at bounding box center [422, 251] width 181 height 38
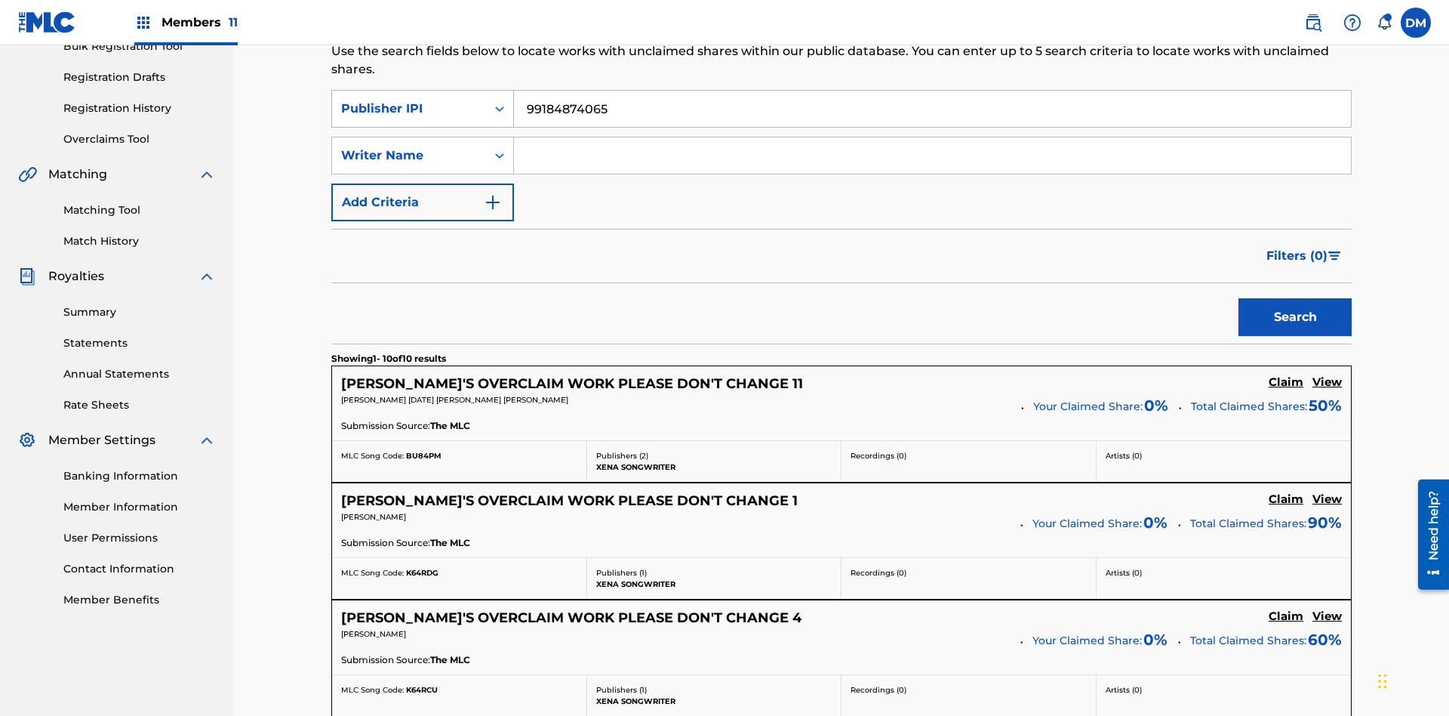
click at [1295, 298] on button "Search" at bounding box center [1295, 317] width 113 height 38
click at [932, 109] on input "99184874065" at bounding box center [932, 109] width 837 height 36
click at [409, 100] on div "Publisher IPI" at bounding box center [409, 109] width 136 height 18
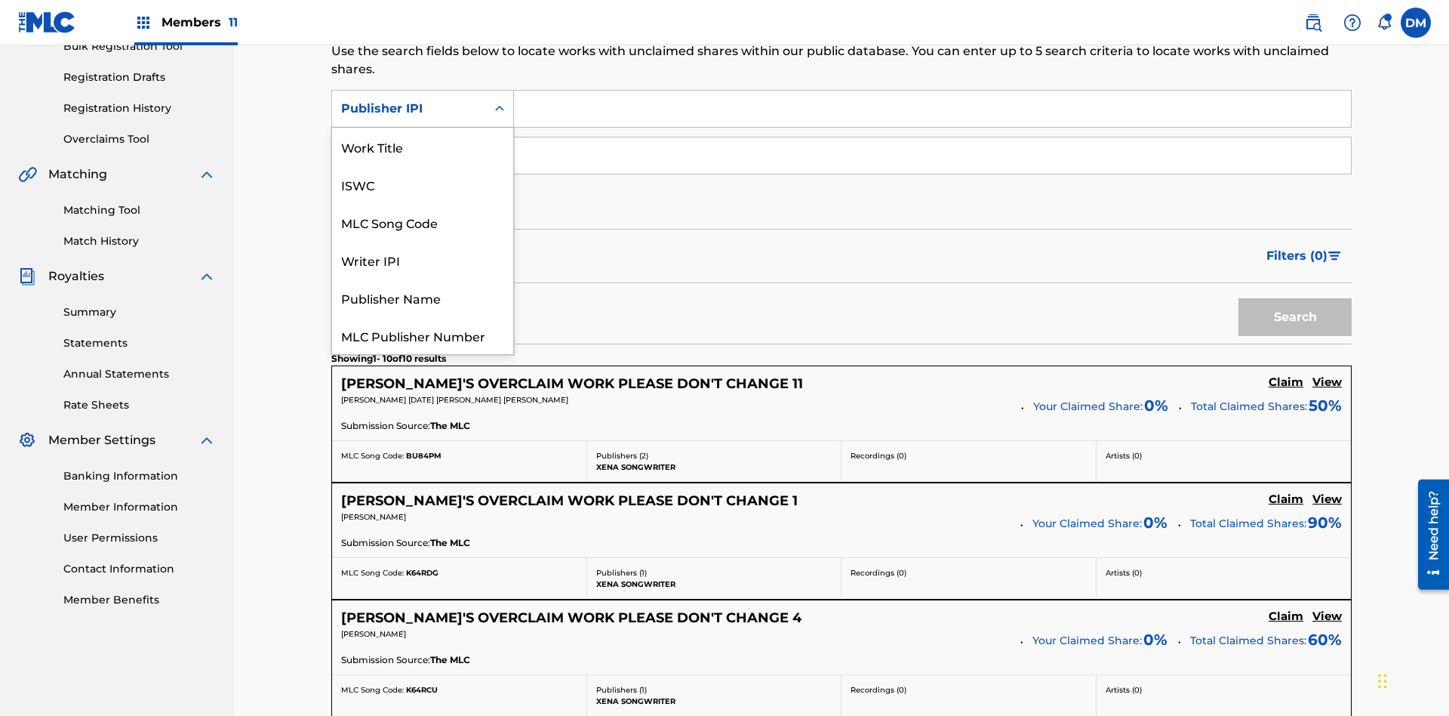
click at [423, 316] on div "MLC Publisher Number" at bounding box center [422, 335] width 181 height 38
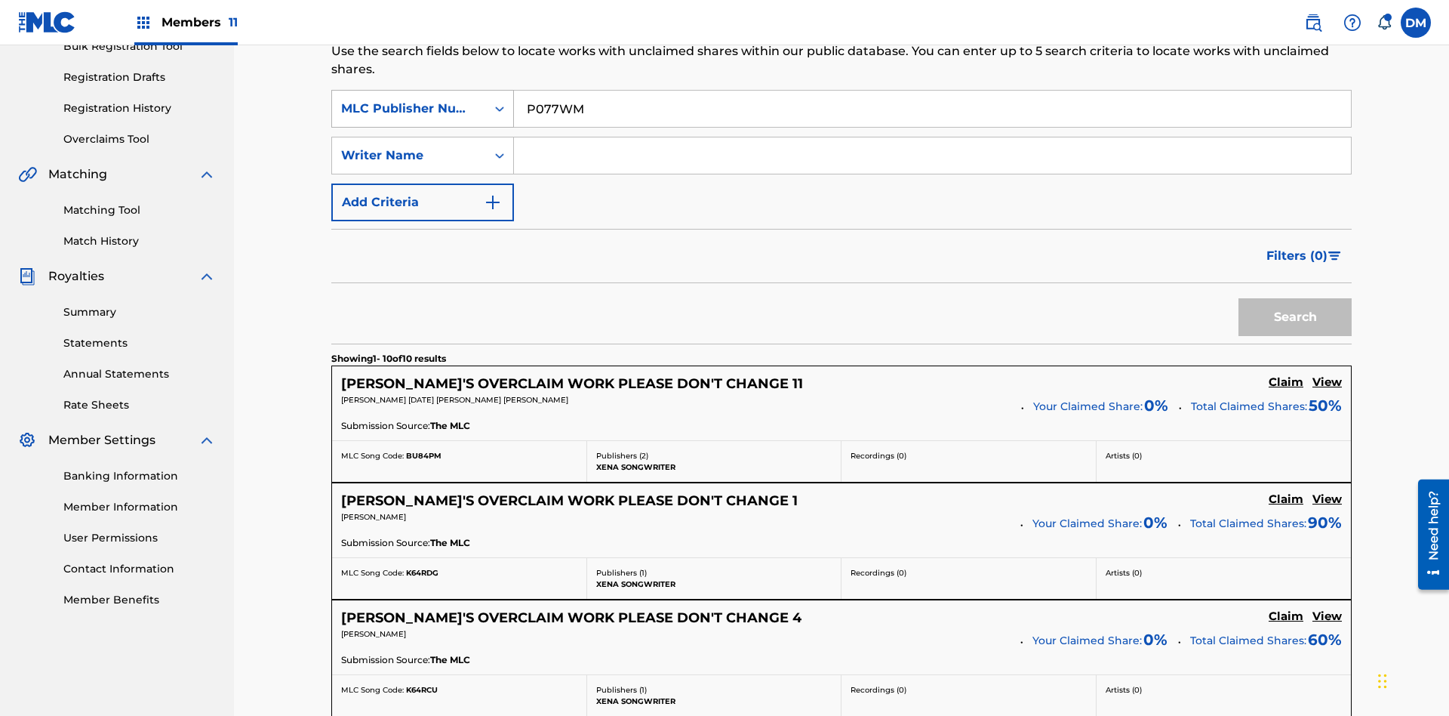
type input "P077WM"
click at [1295, 298] on button "Search" at bounding box center [1295, 317] width 113 height 38
click at [932, 109] on input "P077WM" at bounding box center [932, 109] width 837 height 36
click at [423, 183] on button "Add Criteria" at bounding box center [422, 202] width 183 height 38
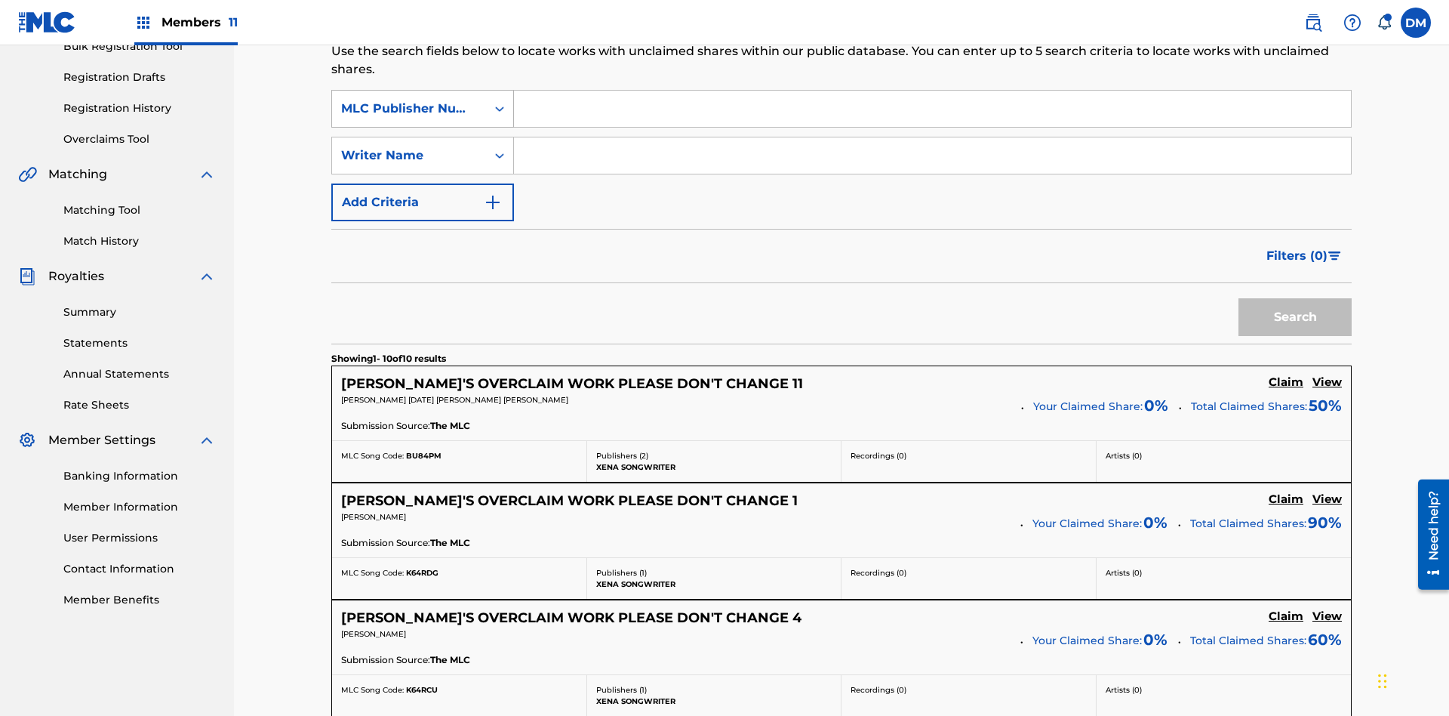
click at [423, 183] on button "Add Criteria" at bounding box center [422, 202] width 183 height 38
click at [409, 100] on div "MLC Publisher Number" at bounding box center [409, 109] width 136 height 18
click at [409, 146] on div "Writer Name" at bounding box center [409, 155] width 136 height 18
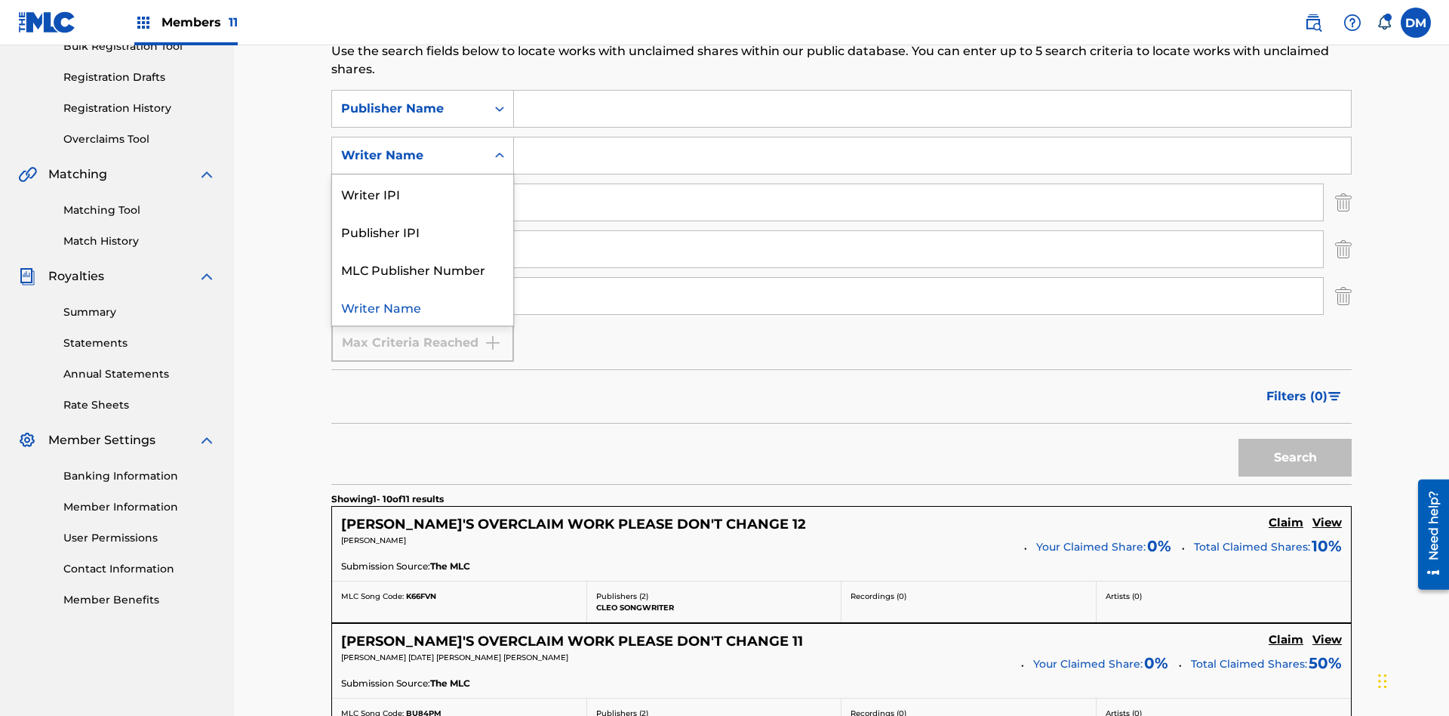
click at [423, 212] on div "Publisher IPI" at bounding box center [422, 231] width 181 height 38
click at [932, 109] on input "Search Form" at bounding box center [932, 109] width 837 height 36
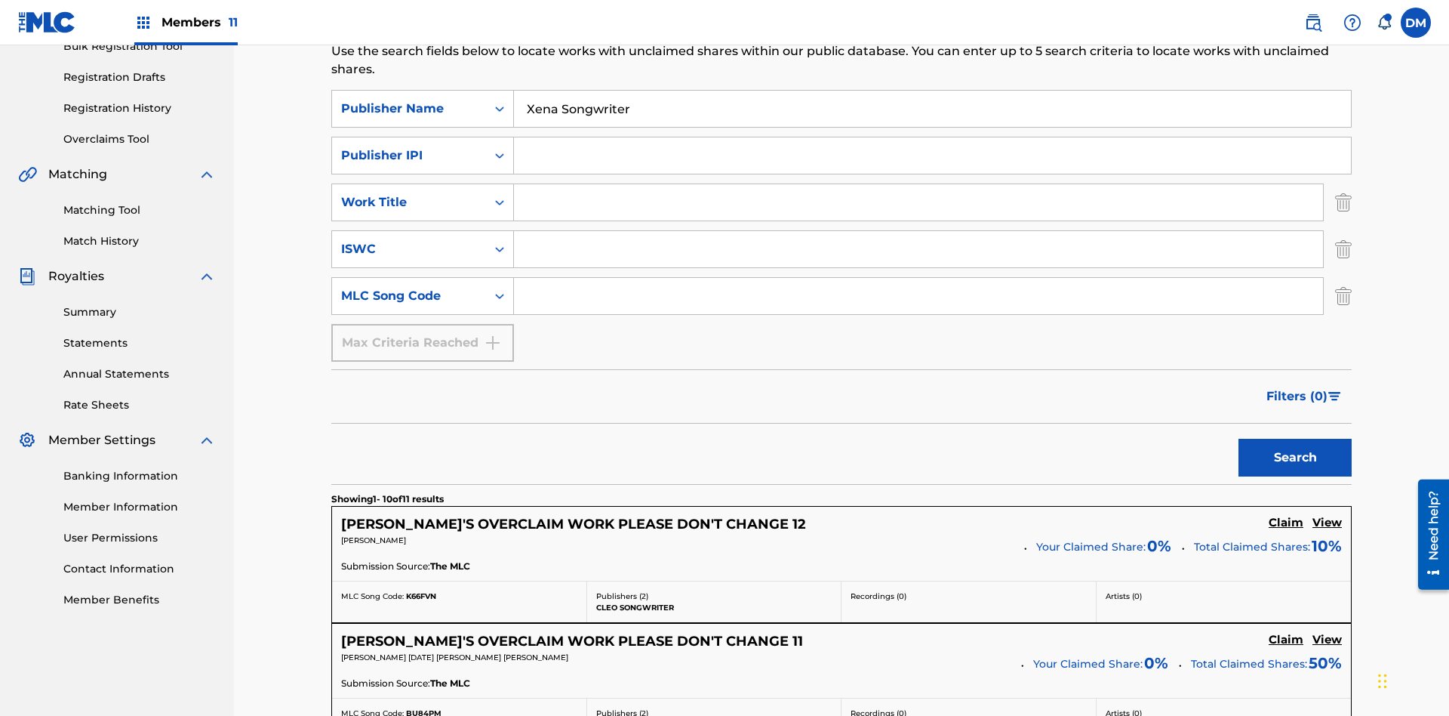
type input "Xena Songwriter"
click at [932, 137] on input "Search Form" at bounding box center [932, 155] width 837 height 36
type input "99184874065"
click at [919, 184] on input "Search Form" at bounding box center [918, 202] width 809 height 36
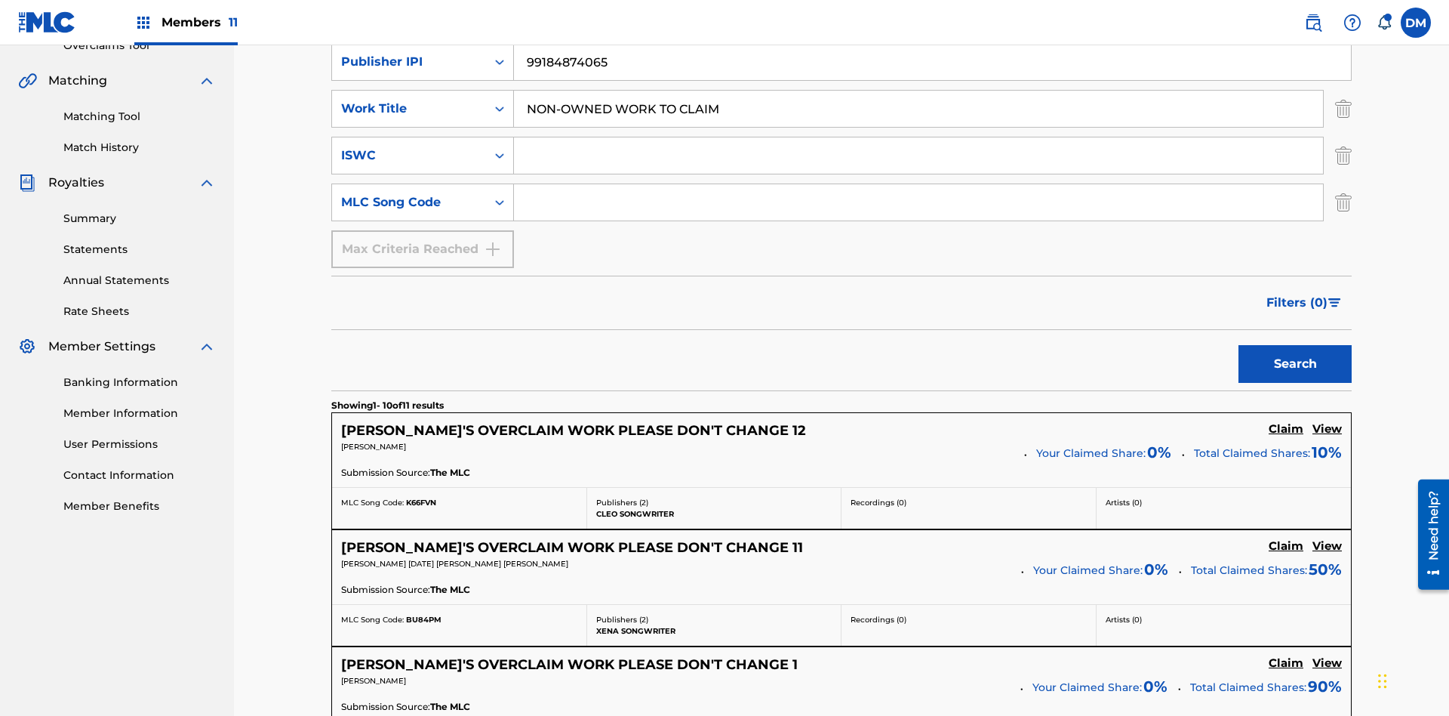
click at [919, 137] on input "Search Form" at bounding box center [918, 155] width 809 height 36
click at [919, 184] on input "Search Form" at bounding box center [918, 202] width 809 height 36
type input "RB0ZQR"
click at [1295, 345] on button "Search" at bounding box center [1295, 364] width 113 height 38
click at [1344, 109] on img "Search Form" at bounding box center [1343, 109] width 17 height 38
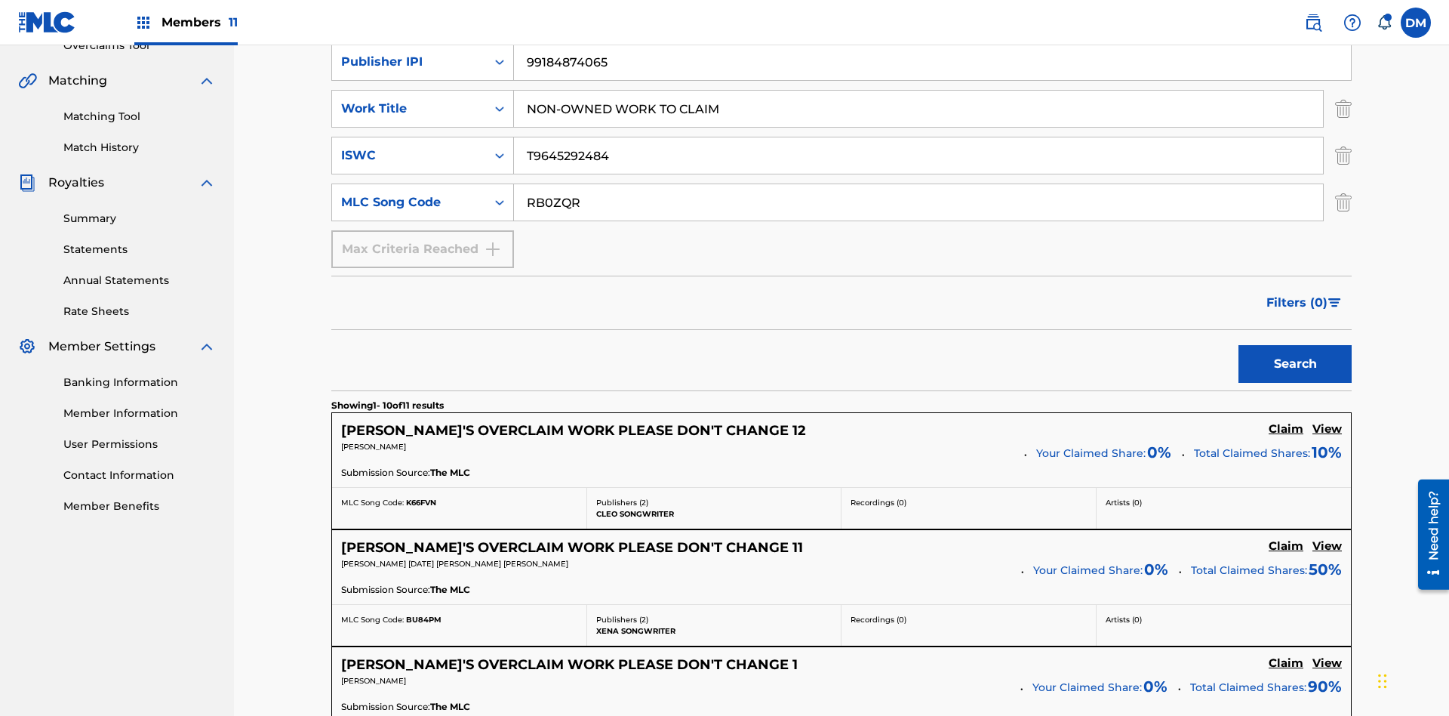
click at [1344, 137] on img "Search Form" at bounding box center [1343, 156] width 17 height 38
click at [919, 184] on input "RB0ZQR" at bounding box center [918, 202] width 809 height 36
click at [932, 33] on input "Xena Songwriter" at bounding box center [932, 15] width 837 height 36
click at [932, 80] on input "99184874065" at bounding box center [932, 62] width 837 height 36
click at [409, 24] on div "Publisher Name" at bounding box center [409, 15] width 136 height 18
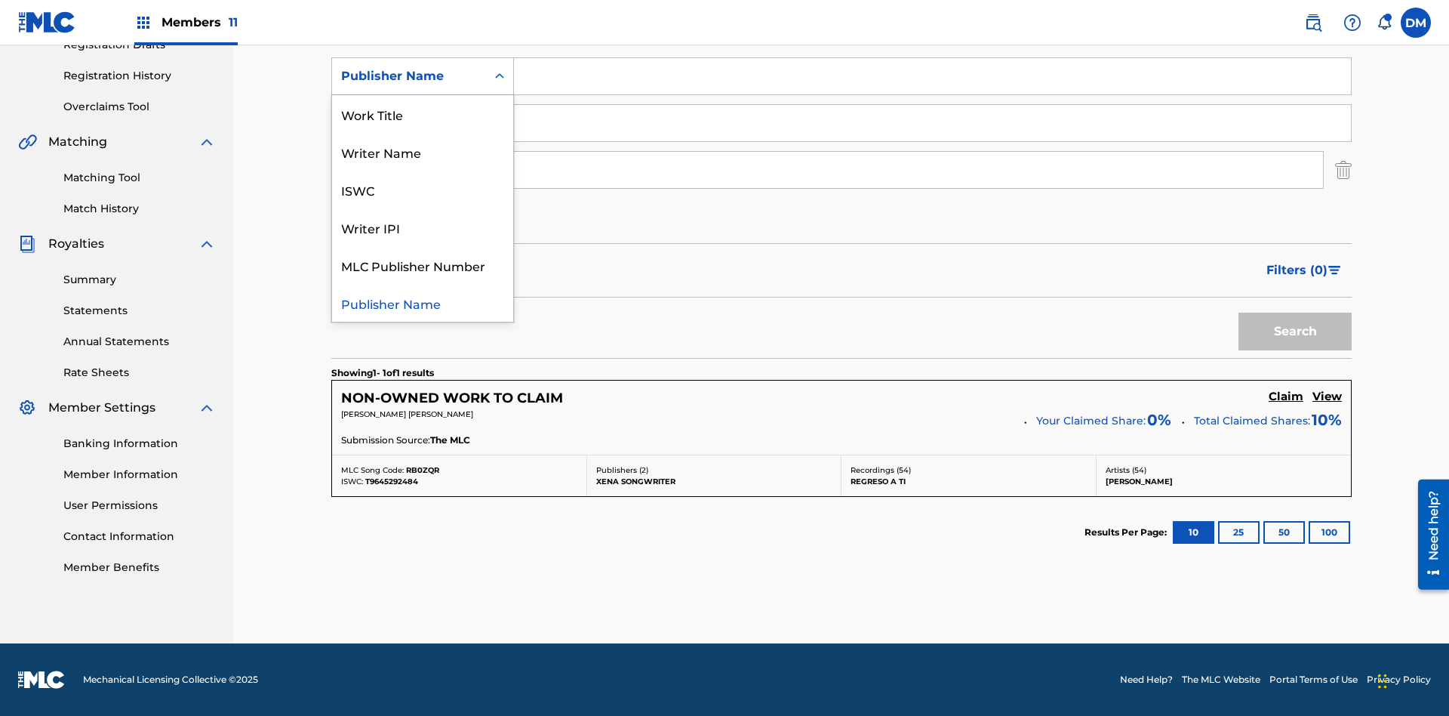
click at [423, 246] on div "Writer IPI" at bounding box center [422, 227] width 181 height 38
click at [409, 123] on div "Publisher IPI" at bounding box center [409, 123] width 136 height 18
